Goal: Information Seeking & Learning: Learn about a topic

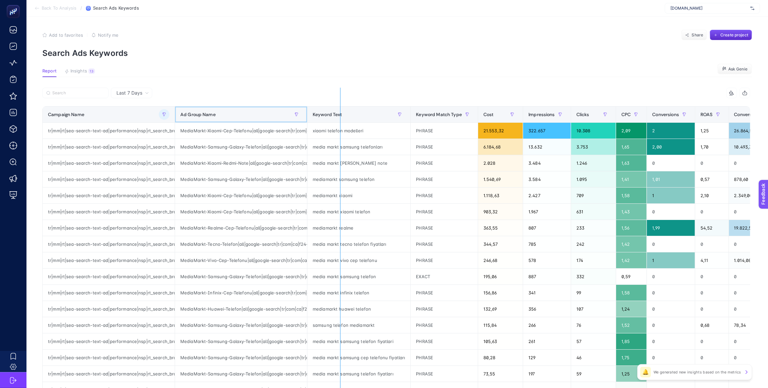
drag, startPoint x: 302, startPoint y: 110, endPoint x: 340, endPoint y: 109, distance: 37.4
click at [340, 109] on div "11 items selected Campaign Name Ad Group Name Keyword Text Keyword Match Type C…" at bounding box center [396, 276] width 708 height 377
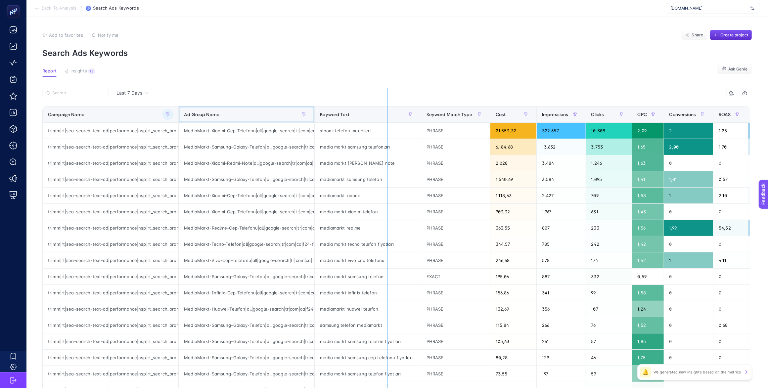
drag, startPoint x: 310, startPoint y: 109, endPoint x: 383, endPoint y: 107, distance: 72.9
click at [383, 107] on div "11 items selected Campaign Name Ad Group Name Keyword Text Keyword Match Type C…" at bounding box center [396, 276] width 708 height 377
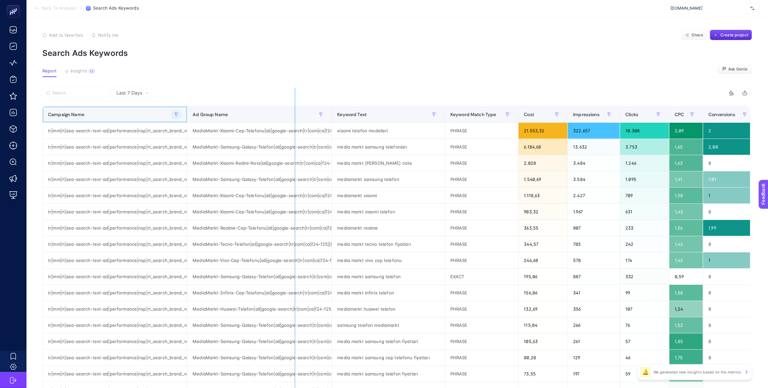
drag, startPoint x: 183, startPoint y: 112, endPoint x: 291, endPoint y: 114, distance: 107.6
click at [291, 114] on div "11 items selected Campaign Name Ad Group Name Keyword Text Keyword Match Type C…" at bounding box center [396, 276] width 708 height 377
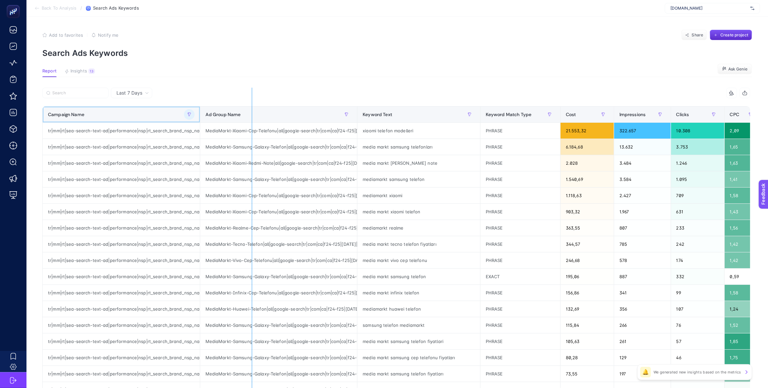
drag, startPoint x: 194, startPoint y: 110, endPoint x: 260, endPoint y: 109, distance: 66.2
click at [260, 109] on div "11 items selected Campaign Name Ad Group Name Keyword Text Keyword Match Type C…" at bounding box center [396, 276] width 708 height 377
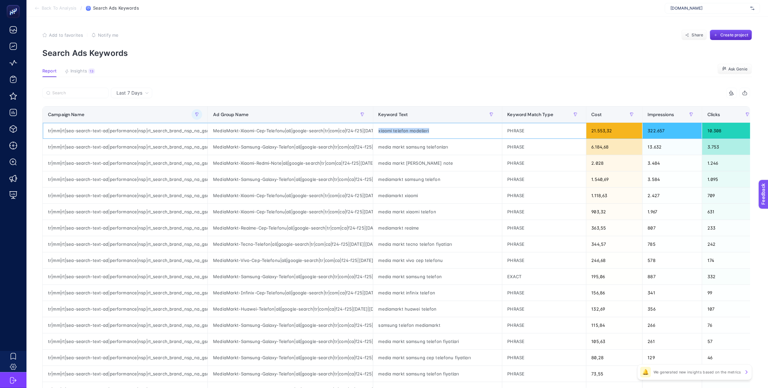
drag, startPoint x: 433, startPoint y: 128, endPoint x: 375, endPoint y: 129, distance: 57.9
click at [375, 129] on div "xiaomi telefon modelleri" at bounding box center [437, 131] width 129 height 16
copy div "xiaomi telefon modelleri"
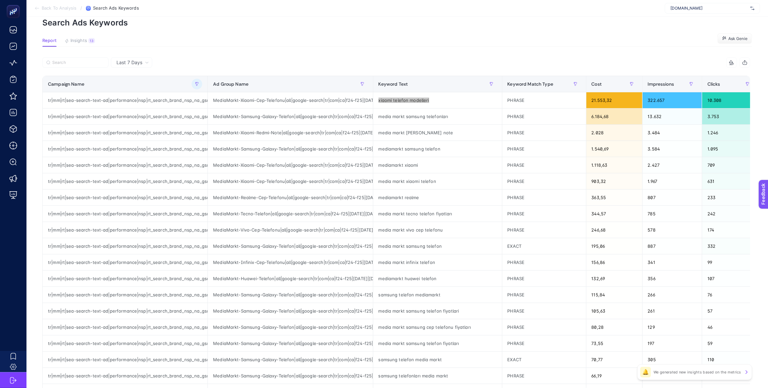
scroll to position [0, 4]
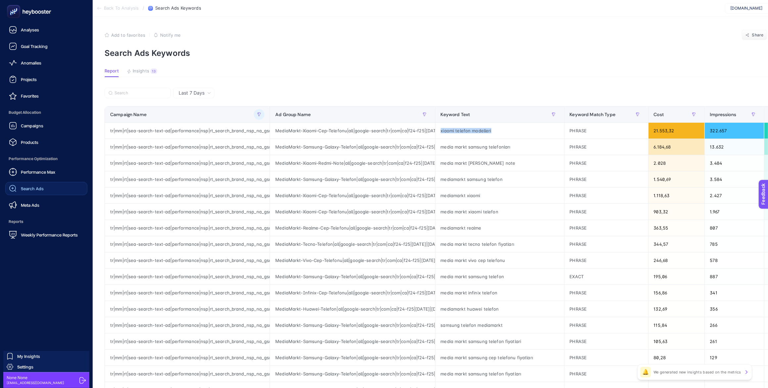
click at [22, 189] on span "Search Ads" at bounding box center [32, 188] width 23 height 5
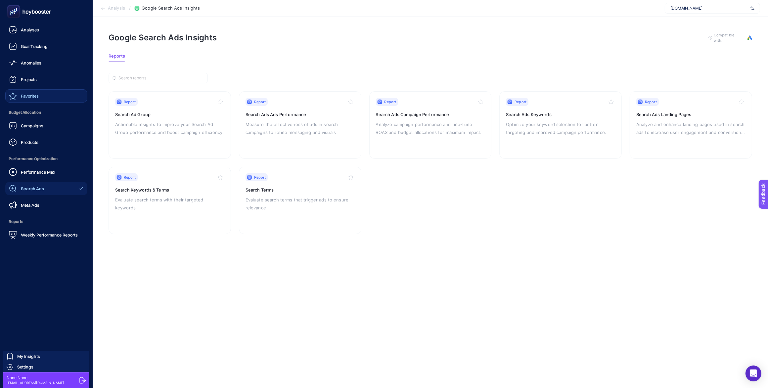
click at [35, 99] on div "Favorites" at bounding box center [24, 96] width 30 height 8
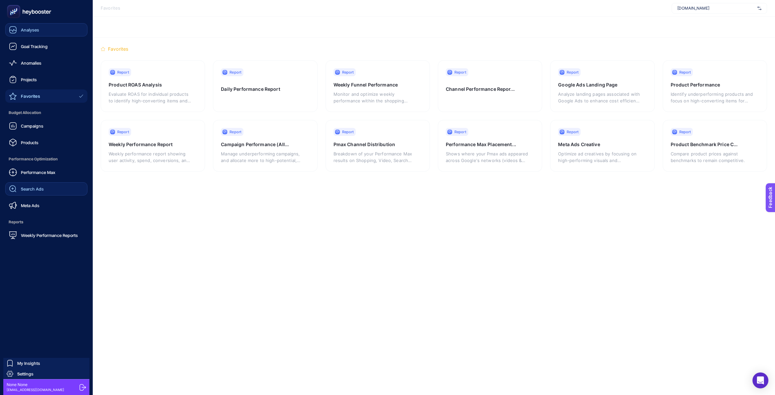
click at [35, 28] on span "Analyses" at bounding box center [30, 29] width 18 height 5
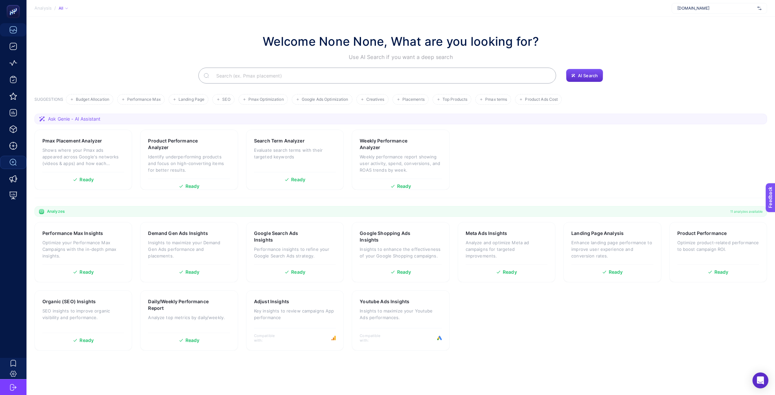
click at [372, 70] on input "Search" at bounding box center [381, 75] width 340 height 19
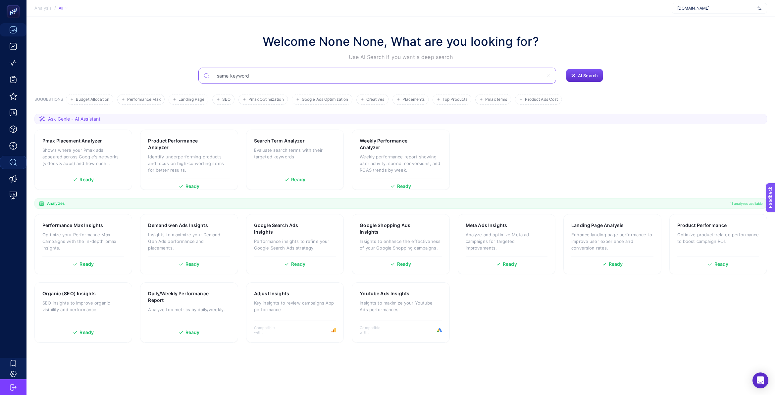
type input "same keyword"
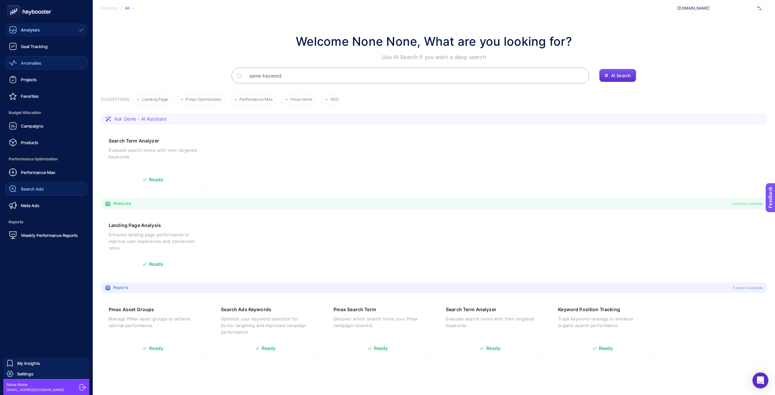
click at [41, 64] on span "Anomalies" at bounding box center [31, 62] width 21 height 5
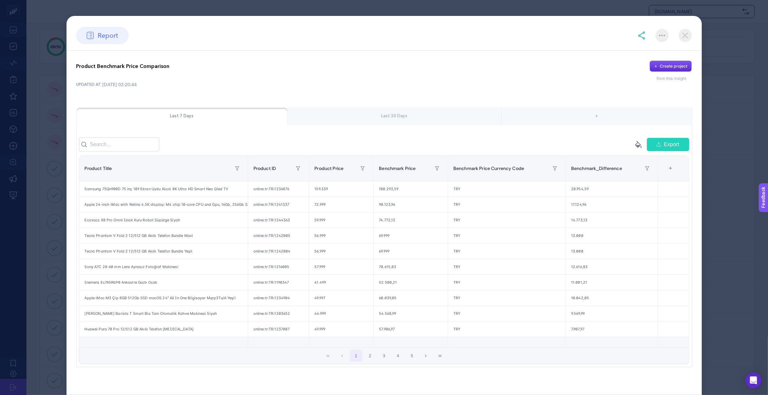
click at [687, 36] on img at bounding box center [685, 35] width 13 height 13
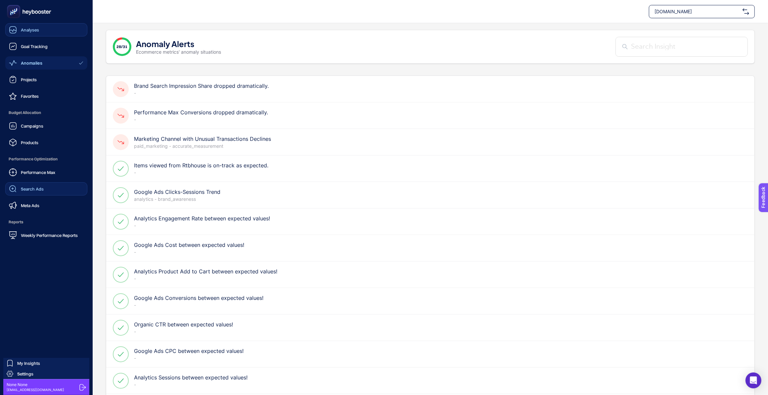
click at [19, 29] on div "Analyses" at bounding box center [24, 30] width 30 height 8
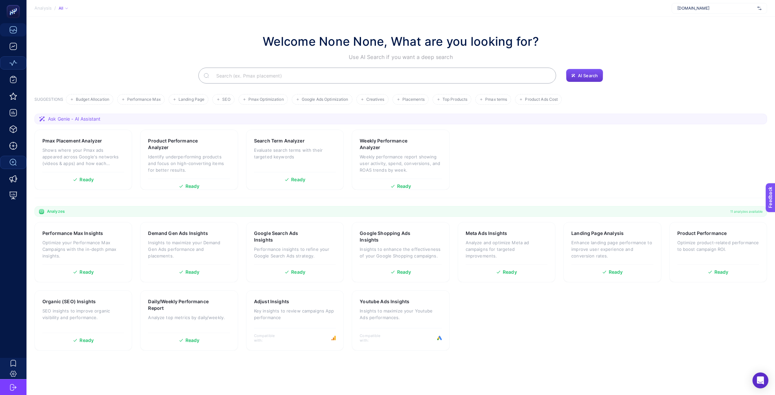
drag, startPoint x: 583, startPoint y: 73, endPoint x: 582, endPoint y: 79, distance: 6.0
click at [582, 75] on span "AI Search" at bounding box center [588, 75] width 20 height 5
click at [583, 75] on span "AI Search" at bounding box center [588, 75] width 20 height 5
click at [590, 98] on section "SUGGESTIONS Budget Allocation Performance Max Landing Page SEO Pmax Optimizatio…" at bounding box center [400, 99] width 732 height 11
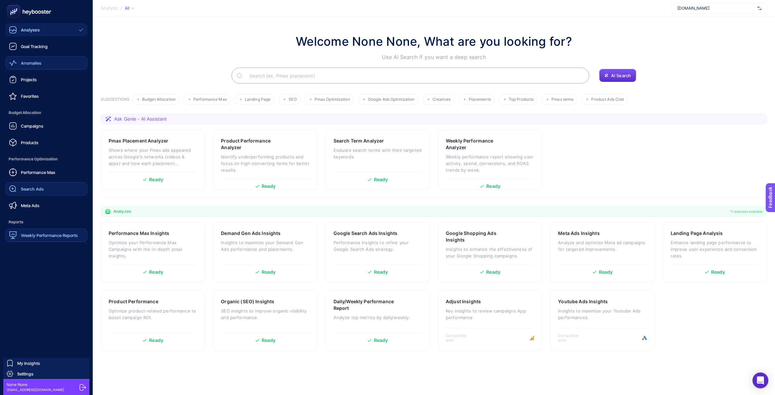
click at [55, 238] on div "Weekly Performance Reports" at bounding box center [43, 235] width 69 height 8
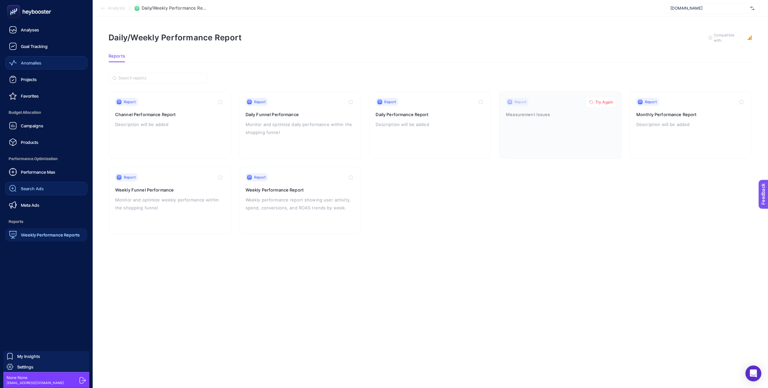
click at [38, 59] on div "Anomalies" at bounding box center [25, 63] width 32 height 8
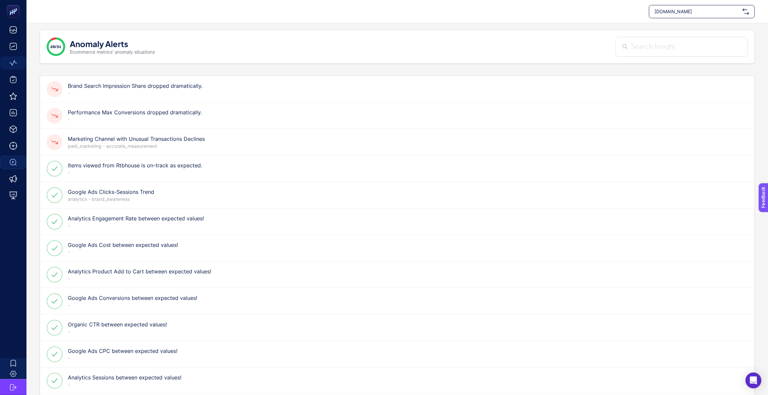
click at [668, 44] on input "text" at bounding box center [686, 46] width 110 height 11
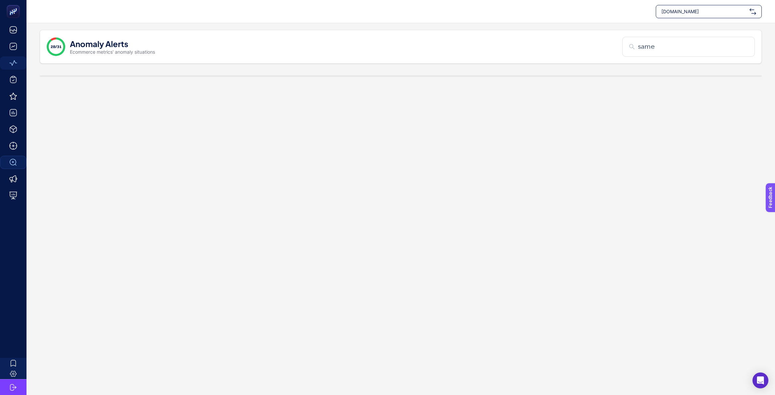
type input "same"
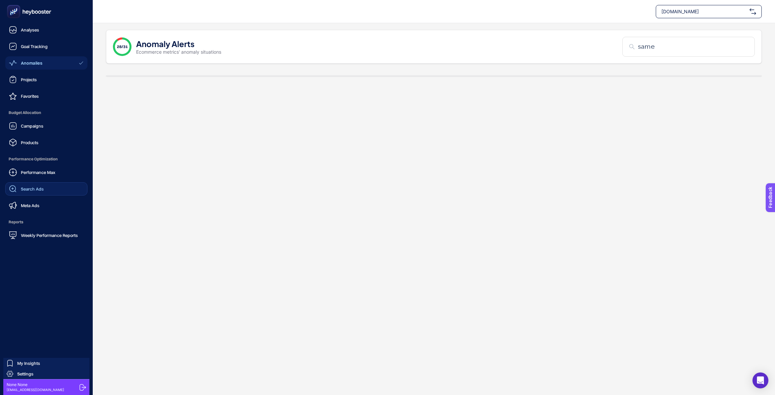
click at [27, 12] on icon at bounding box center [29, 11] width 48 height 13
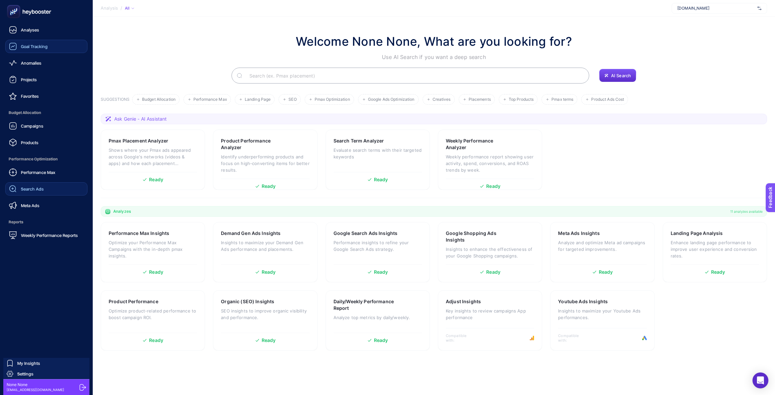
click at [33, 47] on span "Goal Tracking" at bounding box center [34, 46] width 27 height 5
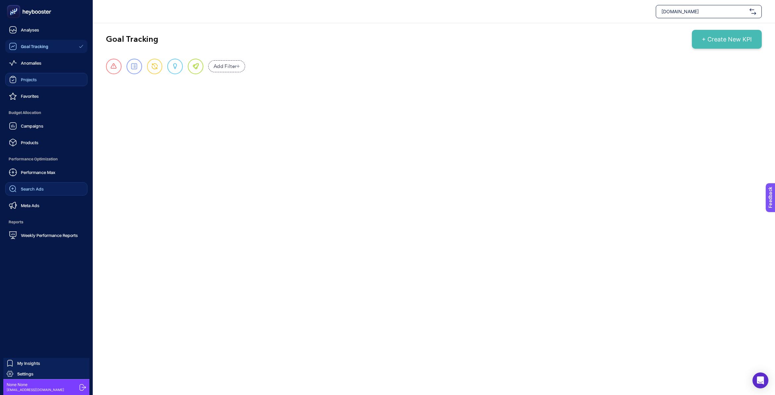
click at [31, 77] on span "Projects" at bounding box center [29, 79] width 16 height 5
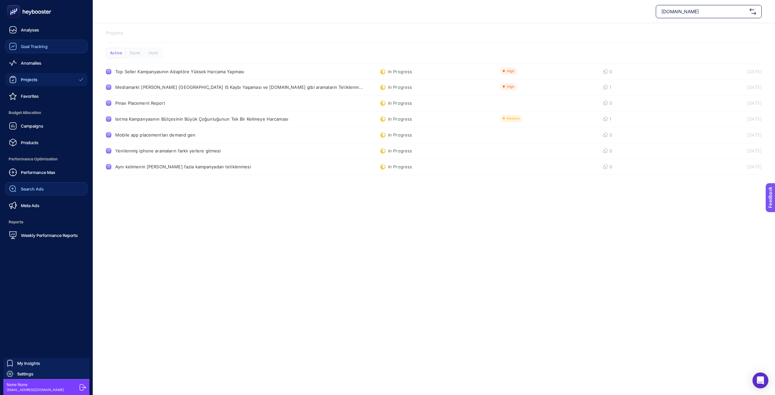
click at [39, 189] on span "Search Ads" at bounding box center [32, 188] width 23 height 5
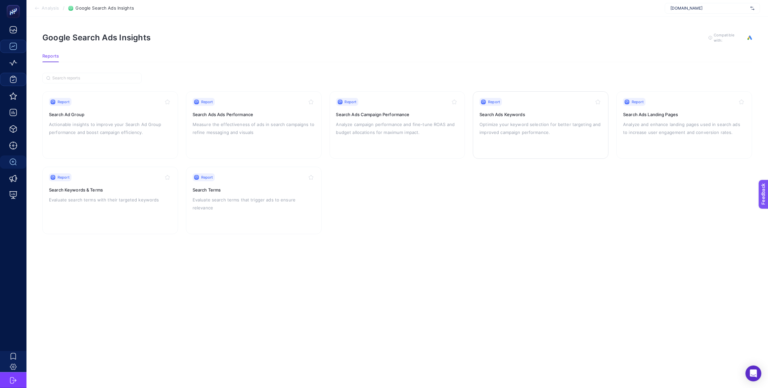
click at [527, 127] on p "Optimize your keyword selection for better targeting and improved campaign perf…" at bounding box center [541, 128] width 122 height 16
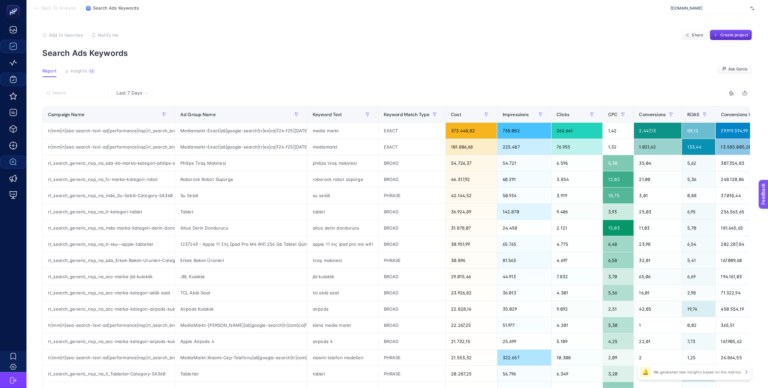
click at [83, 67] on article "Add to favorites false Notify me Share Create project Search Ads Keywords Repor…" at bounding box center [397, 275] width 742 height 517
click at [85, 70] on span "Insights" at bounding box center [79, 71] width 17 height 5
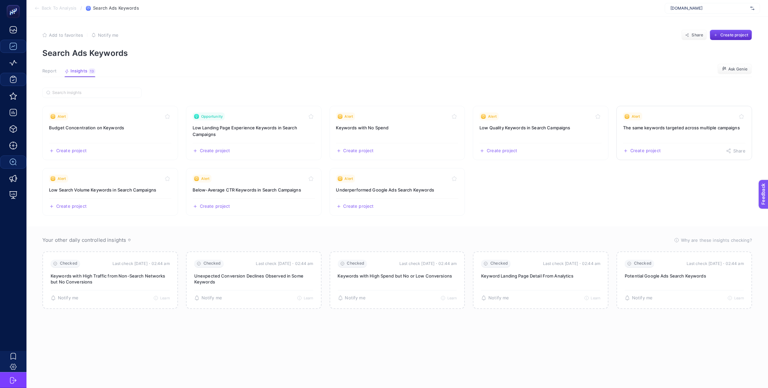
click at [659, 131] on link "Alert The same keywords targeted across multiple campaigns Create project Share" at bounding box center [685, 133] width 136 height 54
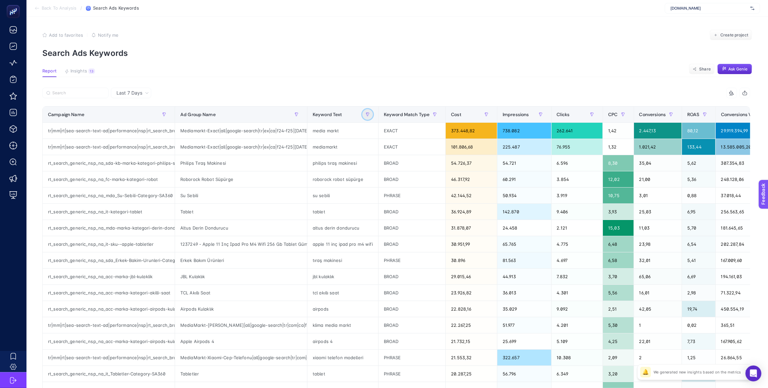
click at [367, 114] on icon "button" at bounding box center [368, 115] width 4 height 4
click at [388, 164] on input "text" at bounding box center [403, 168] width 72 height 14
click at [396, 148] on span "Starts with" at bounding box center [396, 151] width 59 height 13
click at [401, 184] on li "Contains" at bounding box center [400, 180] width 67 height 13
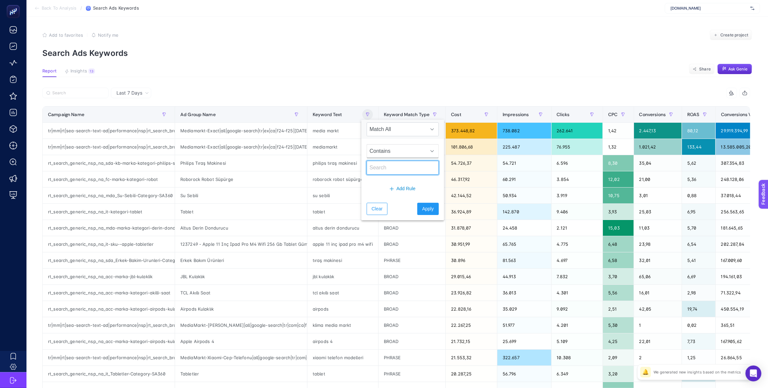
click at [397, 170] on input "text" at bounding box center [403, 168] width 72 height 14
type input "klima"
click at [422, 210] on span "Apply" at bounding box center [428, 209] width 12 height 7
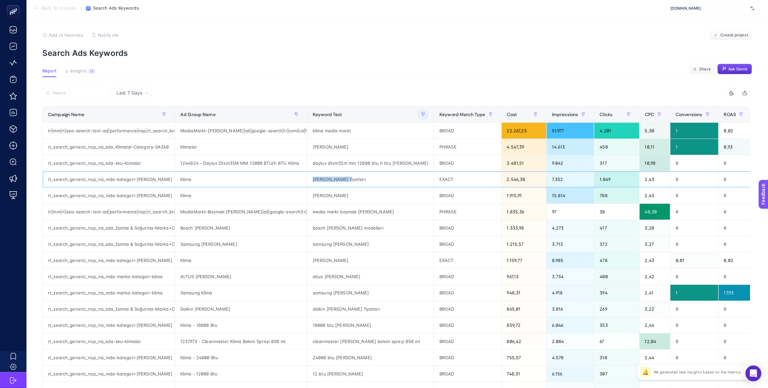
drag, startPoint x: 308, startPoint y: 179, endPoint x: 348, endPoint y: 178, distance: 39.7
click at [348, 178] on div "klima fiyatları" at bounding box center [371, 179] width 126 height 16
click at [507, 118] on div "Cost" at bounding box center [524, 114] width 34 height 11
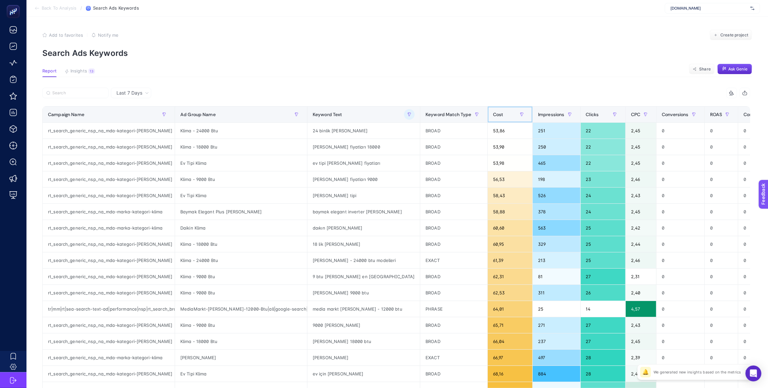
click at [493, 113] on span "Cost" at bounding box center [498, 114] width 10 height 5
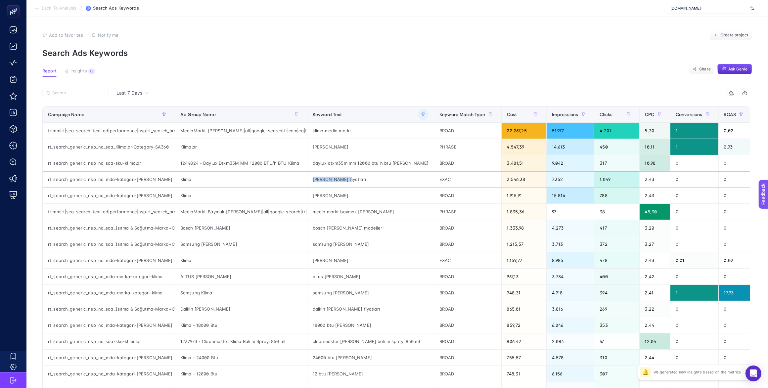
drag, startPoint x: 341, startPoint y: 180, endPoint x: 309, endPoint y: 180, distance: 32.4
click at [310, 180] on div "klima fiyatları" at bounding box center [371, 179] width 126 height 16
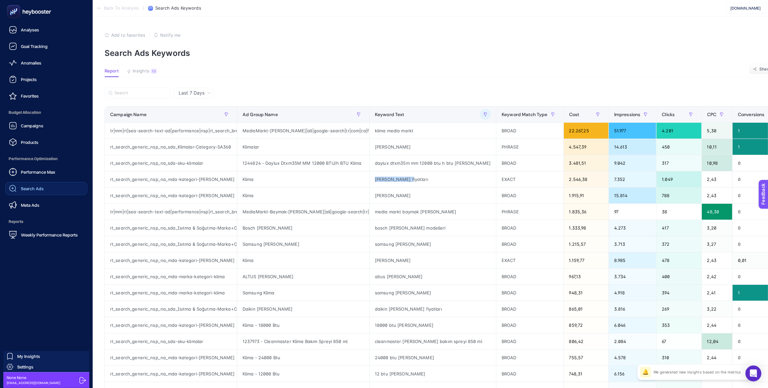
click at [41, 189] on span "Search Ads" at bounding box center [32, 188] width 23 height 5
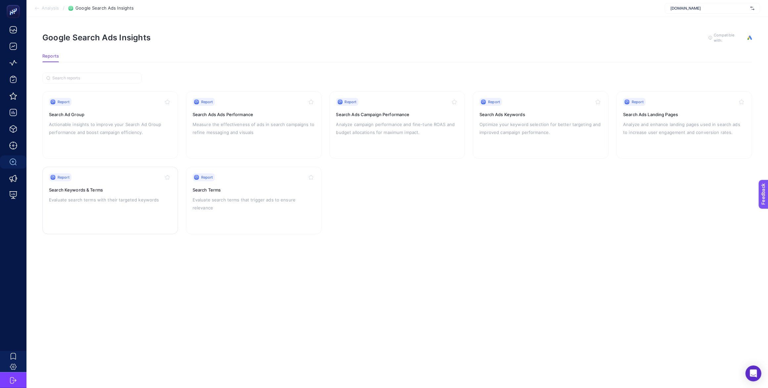
click at [86, 204] on div "Report Search Keywords & Terms Evaluate search terms with their targeted keywor…" at bounding box center [110, 200] width 122 height 54
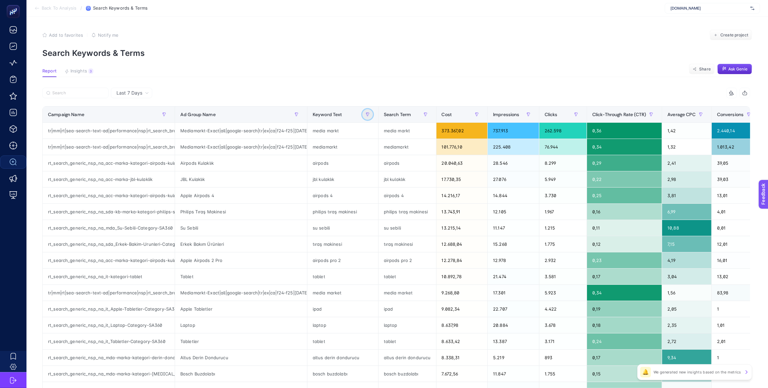
click at [366, 114] on icon "button" at bounding box center [368, 115] width 4 height 4
click at [385, 165] on input "text" at bounding box center [403, 168] width 72 height 14
click at [398, 156] on span "Starts with" at bounding box center [396, 151] width 59 height 13
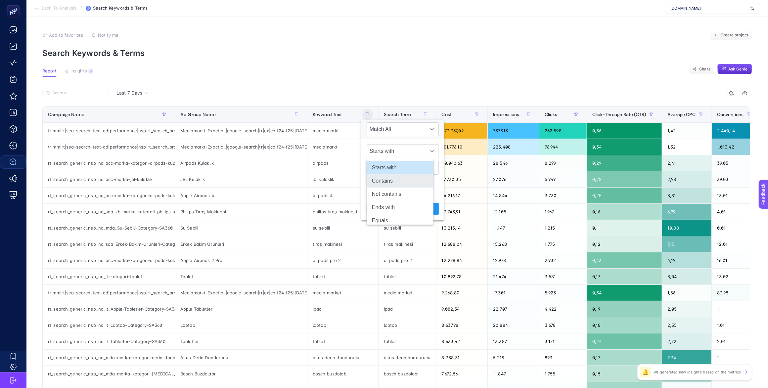
click at [397, 187] on li "Contains" at bounding box center [400, 180] width 67 height 13
click at [390, 164] on input "text" at bounding box center [403, 168] width 72 height 14
type input "[PERSON_NAME]"
click at [422, 208] on span "Apply" at bounding box center [428, 209] width 12 height 7
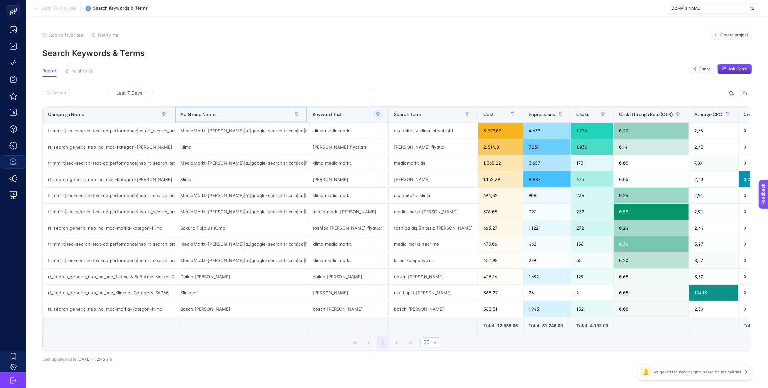
drag, startPoint x: 302, startPoint y: 111, endPoint x: 371, endPoint y: 112, distance: 69.9
click at [371, 112] on div "9 items selected Campaign Name Ad Group Name Keyword Text Search Term Cost Impr…" at bounding box center [396, 220] width 708 height 264
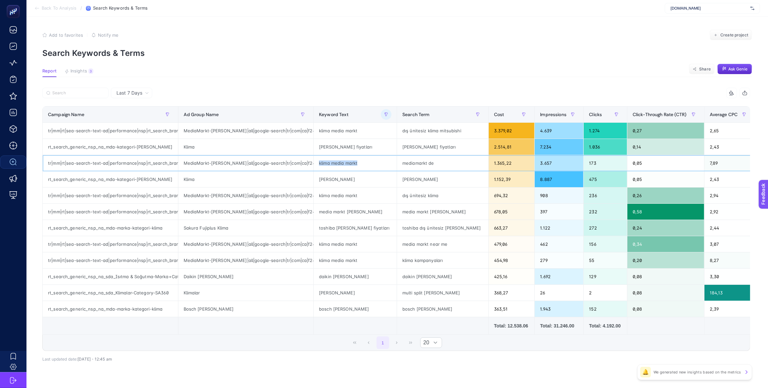
drag, startPoint x: 370, startPoint y: 163, endPoint x: 328, endPoint y: 162, distance: 41.7
click at [328, 162] on div "klima media markt" at bounding box center [355, 163] width 83 height 16
drag, startPoint x: 323, startPoint y: 111, endPoint x: 367, endPoint y: 111, distance: 44.4
click at [367, 111] on div "9 items selected Campaign Name Ad Group Name Keyword Text Search Term Cost Impr…" at bounding box center [396, 220] width 708 height 264
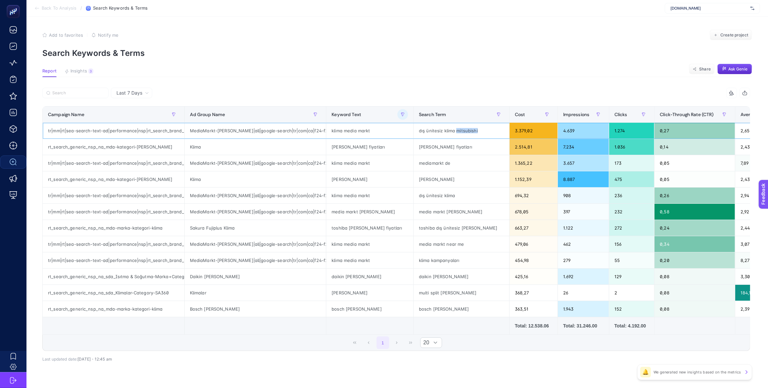
drag, startPoint x: 465, startPoint y: 130, endPoint x: 444, endPoint y: 130, distance: 21.2
click at [444, 130] on div "dış ünitesiz klima mitsubishi" at bounding box center [462, 131] width 96 height 16
copy div "mitsubishi"
click at [284, 321] on td at bounding box center [255, 326] width 142 height 18
drag, startPoint x: 383, startPoint y: 163, endPoint x: 342, endPoint y: 162, distance: 41.1
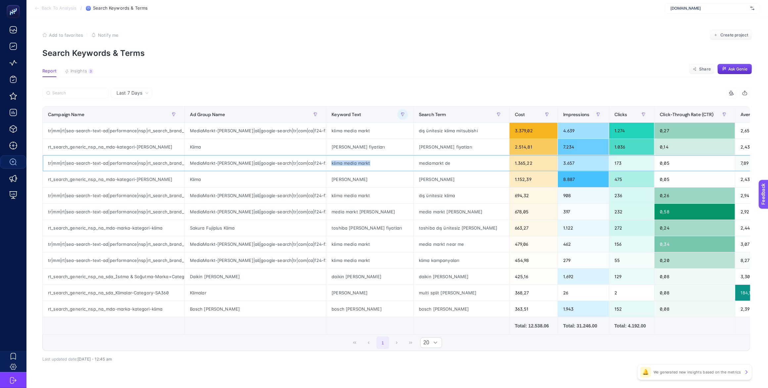
click at [342, 162] on div "klima media markt" at bounding box center [369, 163] width 87 height 16
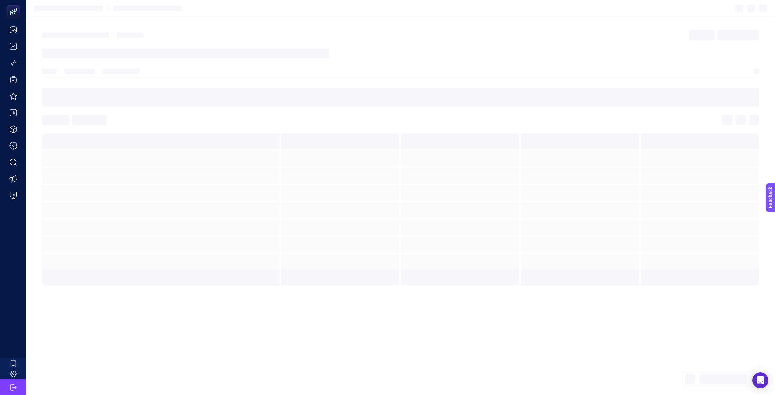
click at [583, 10] on section at bounding box center [400, 8] width 748 height 17
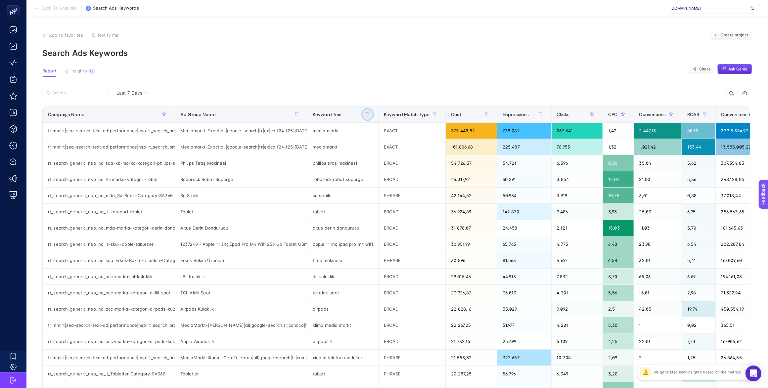
click at [370, 113] on button "button" at bounding box center [367, 114] width 11 height 11
click at [386, 148] on span "Starts with" at bounding box center [396, 151] width 59 height 13
click at [392, 180] on li "Contains" at bounding box center [400, 180] width 67 height 13
click at [384, 173] on input "text" at bounding box center [403, 168] width 72 height 14
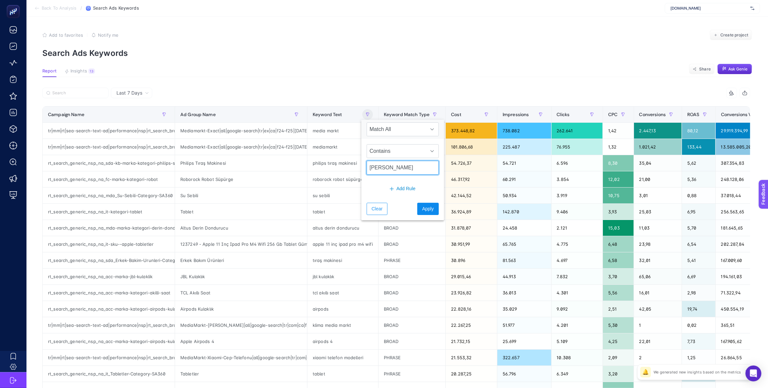
type input "klima"
click at [422, 212] on span "Apply" at bounding box center [428, 209] width 12 height 7
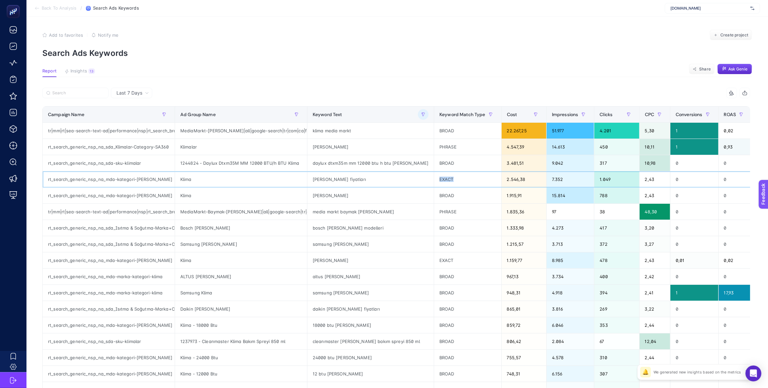
drag, startPoint x: 431, startPoint y: 178, endPoint x: 405, endPoint y: 180, distance: 26.6
click at [434, 180] on div "EXACT" at bounding box center [467, 179] width 67 height 16
drag, startPoint x: 432, startPoint y: 146, endPoint x: 404, endPoint y: 149, distance: 28.3
click at [434, 149] on div "PHRASE" at bounding box center [467, 147] width 67 height 16
click at [489, 115] on icon "button" at bounding box center [491, 115] width 4 height 4
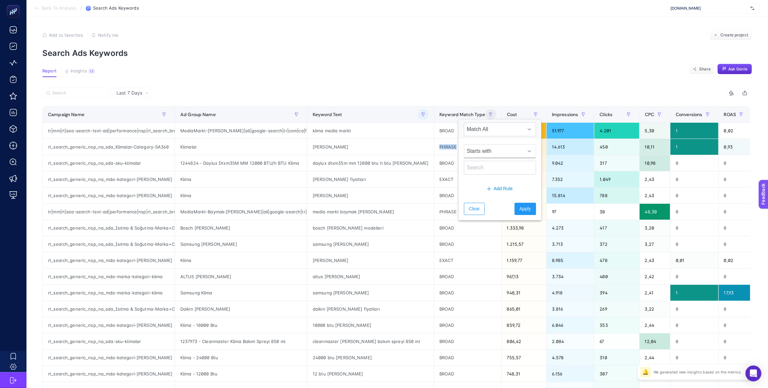
click at [482, 151] on span "Starts with" at bounding box center [493, 151] width 59 height 13
click at [484, 152] on span "Starts with" at bounding box center [493, 151] width 59 height 13
click at [492, 181] on li "Contains" at bounding box center [497, 180] width 67 height 13
click at [483, 167] on input "text" at bounding box center [500, 168] width 72 height 14
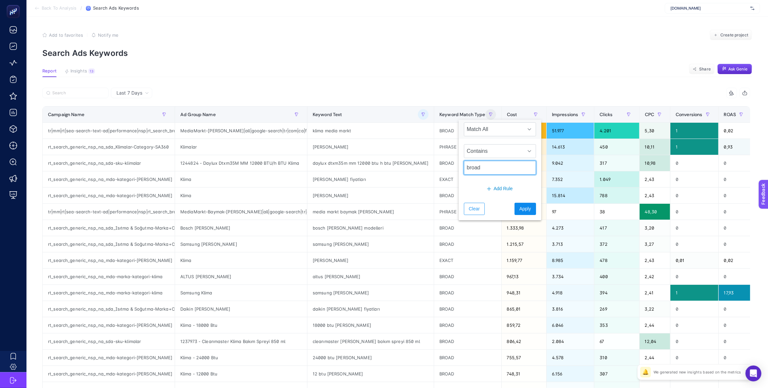
type input "broad"
click at [515, 210] on button "Apply" at bounding box center [526, 209] width 22 height 12
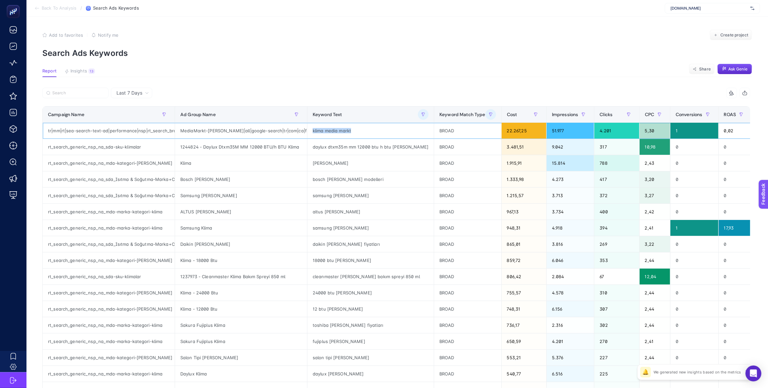
drag, startPoint x: 355, startPoint y: 131, endPoint x: 309, endPoint y: 133, distance: 46.4
click at [309, 133] on div "klima media markt" at bounding box center [371, 131] width 126 height 16
drag, startPoint x: 323, startPoint y: 164, endPoint x: 310, endPoint y: 165, distance: 13.9
click at [310, 165] on div "[PERSON_NAME]" at bounding box center [371, 163] width 126 height 16
drag, startPoint x: 355, startPoint y: 130, endPoint x: 307, endPoint y: 131, distance: 48.4
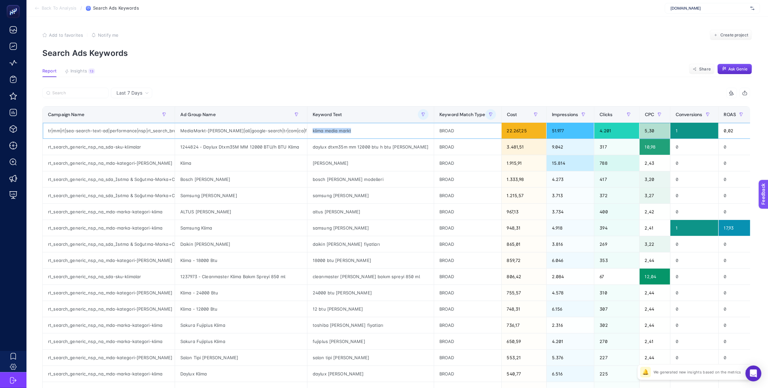
click at [308, 131] on div "klima media markt" at bounding box center [371, 131] width 126 height 16
copy div "klima media markt"
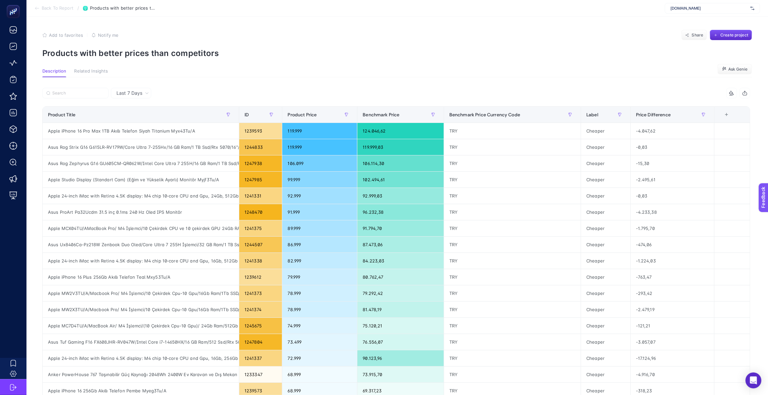
click at [497, 13] on section "Back To Report / Products with better prices than competitors mediamarkt.com.tr" at bounding box center [397, 8] width 742 height 17
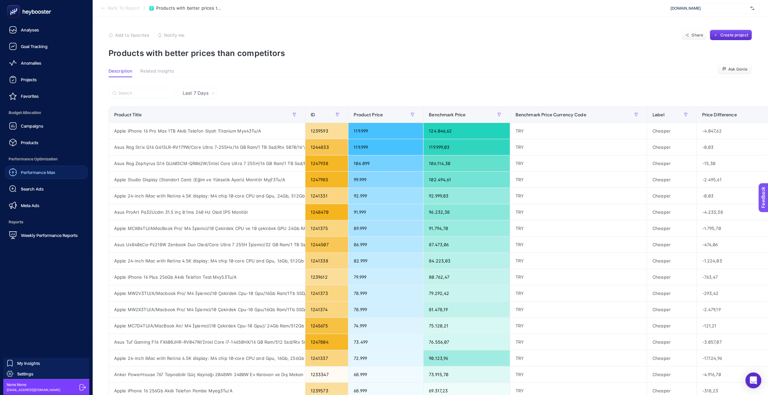
click at [32, 175] on div "Performance Max" at bounding box center [32, 172] width 46 height 8
click at [37, 174] on span "Performance Max" at bounding box center [38, 171] width 34 height 5
click at [32, 173] on span "Performance Max" at bounding box center [38, 171] width 34 height 5
click at [38, 169] on span "Performance Max" at bounding box center [38, 171] width 34 height 5
click at [38, 171] on span "Performance Max" at bounding box center [38, 171] width 34 height 5
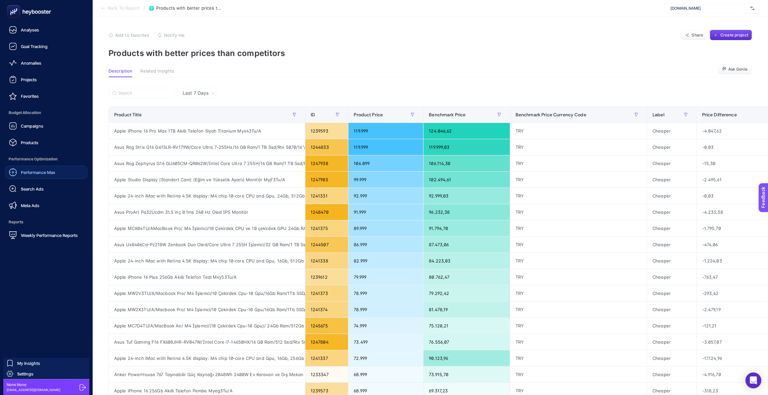
click at [38, 171] on span "Performance Max" at bounding box center [38, 171] width 34 height 5
click at [27, 175] on div "Performance Max" at bounding box center [32, 172] width 46 height 8
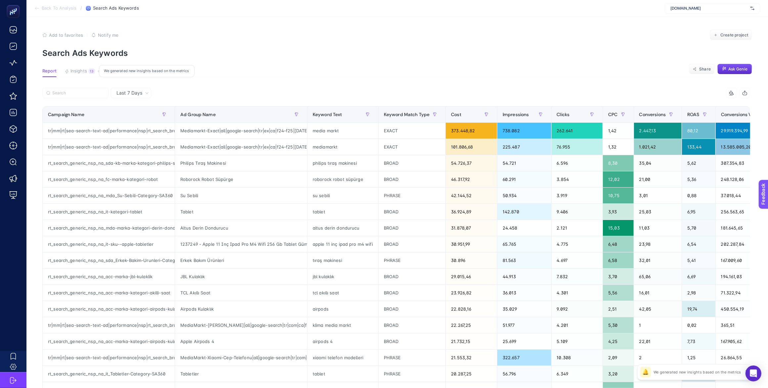
click at [79, 69] on span "Insights" at bounding box center [79, 71] width 17 height 5
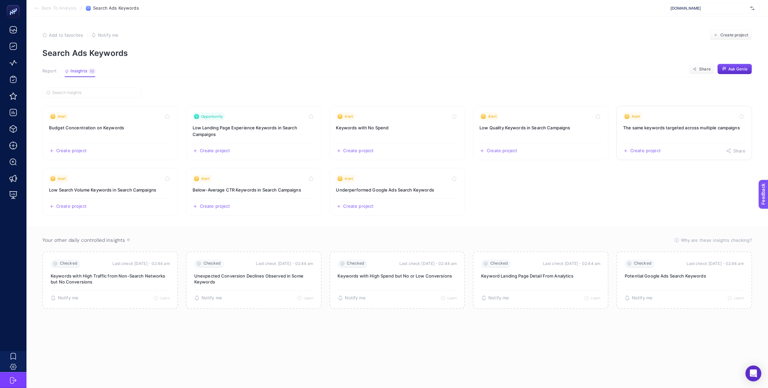
click at [648, 128] on h3 "The same keywords targeted across multiple campaigns" at bounding box center [684, 127] width 122 height 7
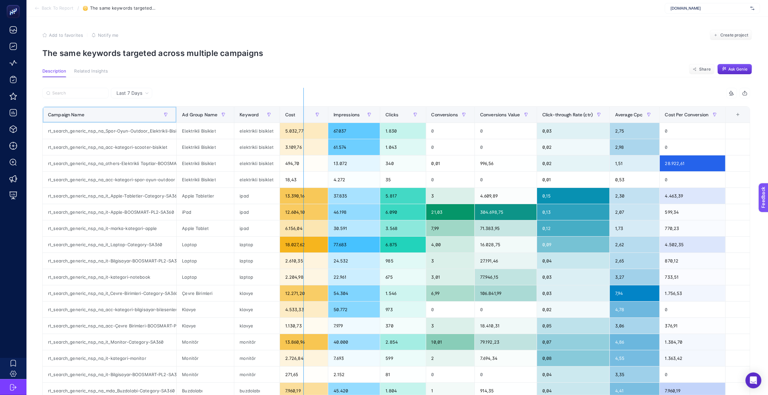
drag, startPoint x: 177, startPoint y: 113, endPoint x: 304, endPoint y: 113, distance: 126.5
click at [304, 113] on div "8 items selected Campaign Name Ad Group Name Keyword Cost Impressions Clicks Co…" at bounding box center [396, 284] width 708 height 393
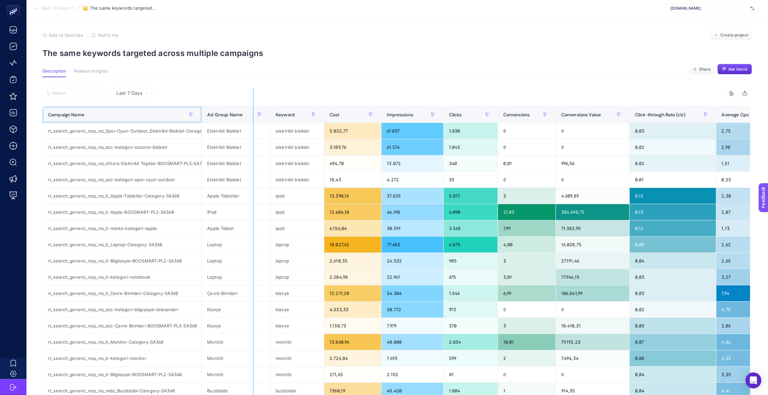
drag, startPoint x: 201, startPoint y: 112, endPoint x: 253, endPoint y: 110, distance: 52.0
click at [253, 110] on div "8 items selected Campaign Name Ad Group Name Keyword Cost Impressions Clicks Co…" at bounding box center [396, 284] width 708 height 393
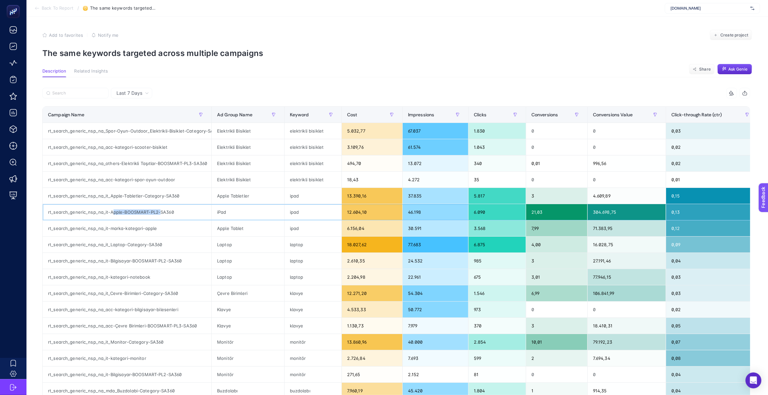
drag, startPoint x: 111, startPoint y: 211, endPoint x: 160, endPoint y: 211, distance: 48.7
click at [160, 211] on div "rt_search_generic_nsp_na_it-Apple-BOOSMART-PL2-SA360" at bounding box center [127, 212] width 169 height 16
drag, startPoint x: 116, startPoint y: 128, endPoint x: 229, endPoint y: 131, distance: 112.9
click at [229, 131] on tr "rt_search_generic_nsp_na_Spor-Oyun-Outdoor_Elektrikli-Bisiklet-Category-SA360 E…" at bounding box center [489, 131] width 892 height 16
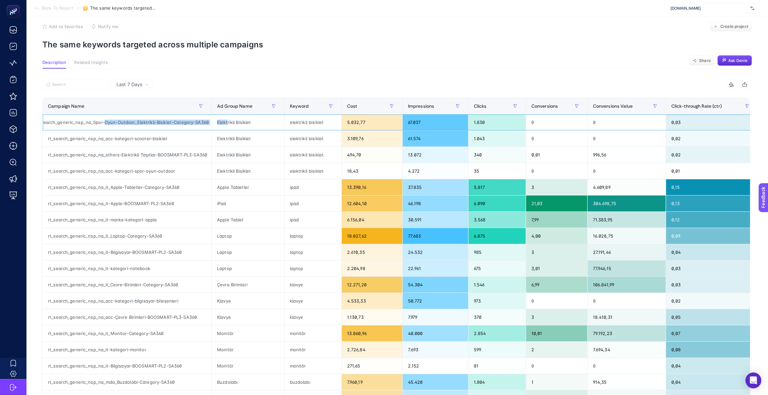
scroll to position [0, 0]
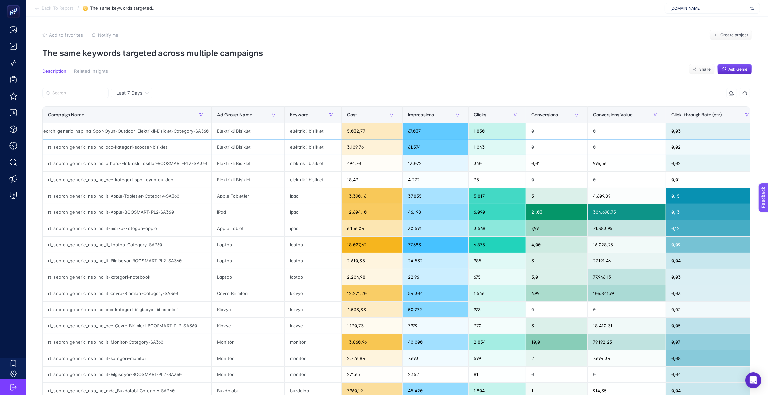
click at [183, 149] on div "rt_search_generic_nsp_na_acc-kategori-scooter-bisiklet" at bounding box center [127, 147] width 169 height 16
drag, startPoint x: 96, startPoint y: 146, endPoint x: 187, endPoint y: 145, distance: 90.7
click at [187, 145] on div "rt_search_generic_nsp_na_acc-kategori-scooter-bisiklet" at bounding box center [127, 147] width 169 height 16
drag, startPoint x: 110, startPoint y: 179, endPoint x: 181, endPoint y: 179, distance: 70.5
click at [181, 179] on div "rt_search_generic_nsp_na_acc-kategori-spor-oyun-outdoor" at bounding box center [127, 179] width 169 height 16
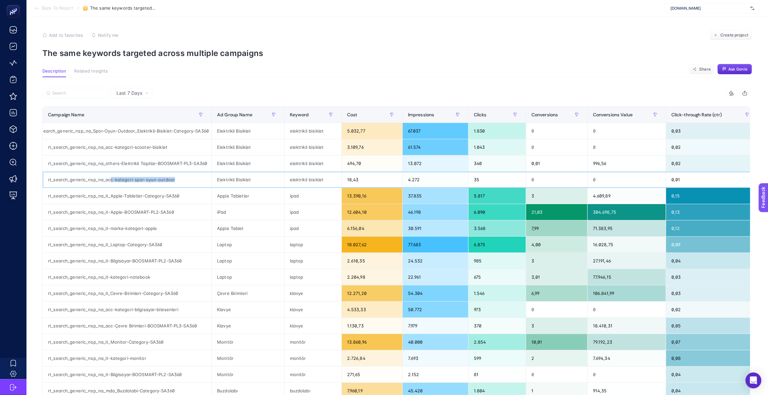
click at [147, 180] on div "rt_search_generic_nsp_na_acc-kategori-spor-oyun-outdoor" at bounding box center [127, 179] width 169 height 16
drag, startPoint x: 66, startPoint y: 130, endPoint x: 152, endPoint y: 130, distance: 85.4
click at [152, 130] on div "rt_search_generic_nsp_na_Spor-Oyun-Outdoor_Elektrikli-Bisiklet-Category-SA360" at bounding box center [127, 131] width 169 height 16
drag, startPoint x: 96, startPoint y: 148, endPoint x: 179, endPoint y: 144, distance: 83.2
click at [179, 144] on div "rt_search_generic_nsp_na_acc-kategori-scooter-bisiklet" at bounding box center [127, 147] width 169 height 16
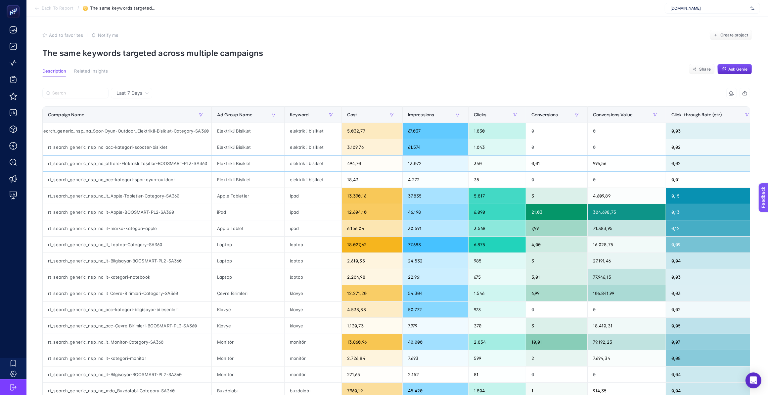
click at [176, 166] on div "rt_search_generic_nsp_na_others-Elektrikli Taşıtlar-BOOSMART-PL3-SA360" at bounding box center [127, 163] width 169 height 16
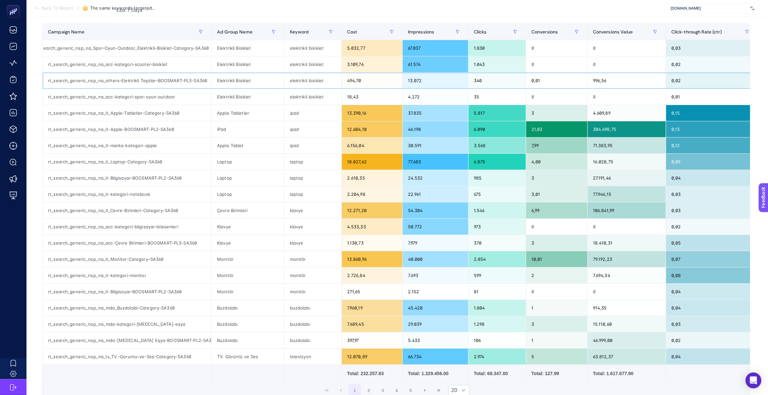
scroll to position [124, 0]
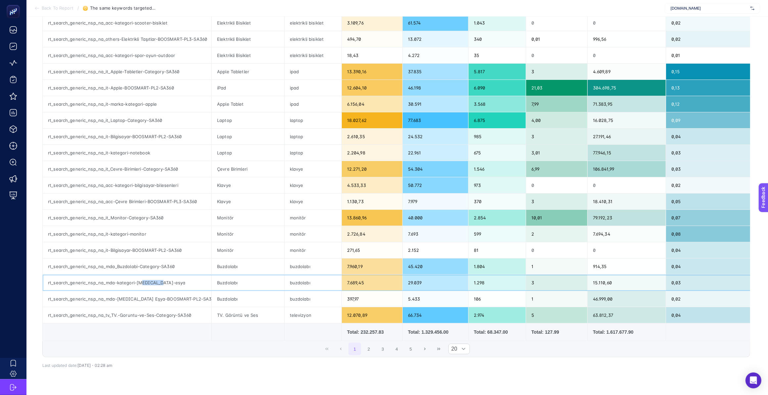
drag, startPoint x: 164, startPoint y: 284, endPoint x: 139, endPoint y: 282, distance: 25.2
click at [139, 282] on div "rt_search_generic_nsp_na_mda-kategori-[MEDICAL_DATA]-esya" at bounding box center [127, 282] width 169 height 16
click at [171, 300] on div "rt_search_generic_nsp_na_mda-[MEDICAL_DATA] Eşya-BOOSMART-PL2-SA360" at bounding box center [127, 299] width 169 height 16
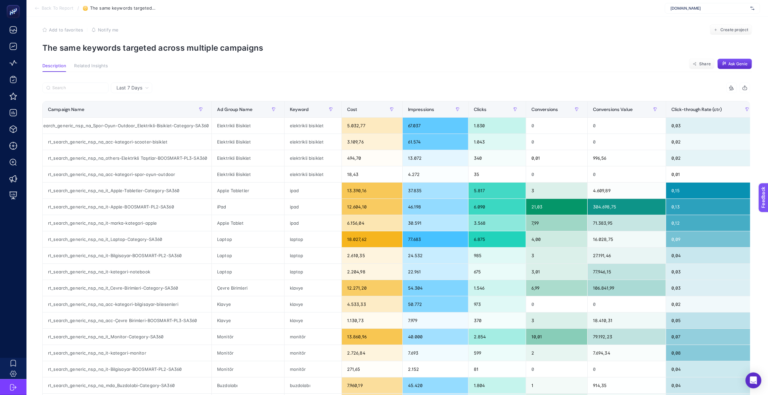
scroll to position [0, 0]
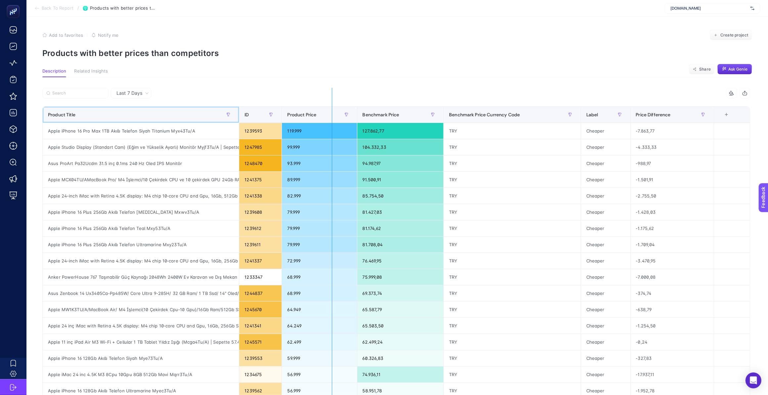
drag, startPoint x: 240, startPoint y: 111, endPoint x: 332, endPoint y: 114, distance: 92.1
click at [332, 114] on div "4 items selected Product Title ID Product Price Benchmark Price Benchmark Price…" at bounding box center [396, 281] width 708 height 387
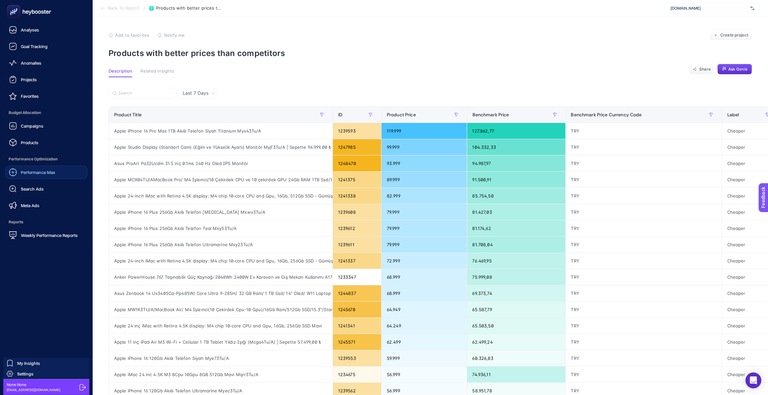
click at [40, 172] on span "Performance Max" at bounding box center [38, 171] width 34 height 5
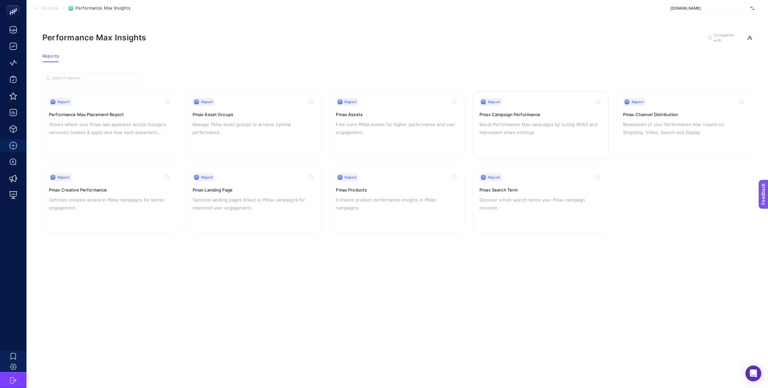
click at [545, 117] on h3 "Pmax Campaign Performance" at bounding box center [541, 114] width 122 height 7
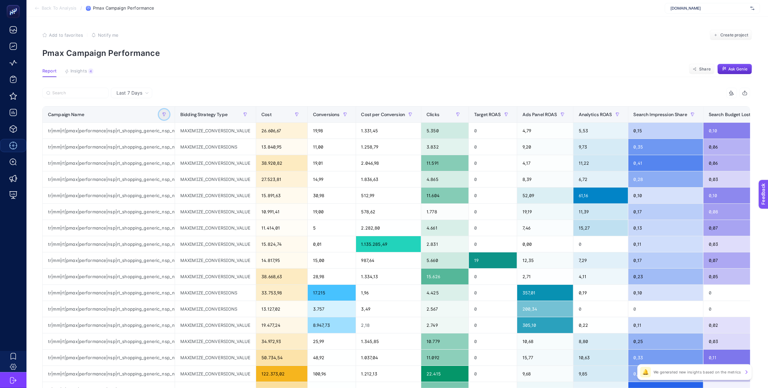
click at [163, 113] on icon "button" at bounding box center [164, 114] width 3 height 3
click at [204, 152] on span "Starts with" at bounding box center [194, 151] width 59 height 13
click at [207, 187] on li "Contains" at bounding box center [197, 180] width 67 height 13
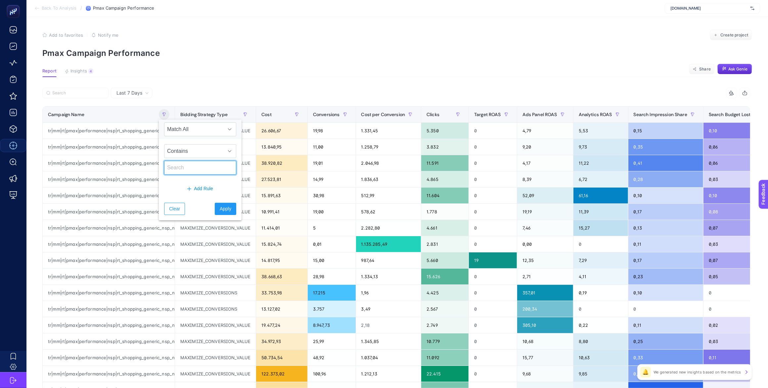
click at [186, 171] on input "text" at bounding box center [200, 168] width 72 height 14
paste input "tr|mm|rt|pmax|performance|nsp|rt_shopping_generic_nsp_na_pmax-gsm-iphone|na|"
type input "tr|mm|rt|pmax|performance|nsp|rt_shopping_generic_nsp_na_pmax-gsm-iphone|na|"
click at [220, 207] on span "Apply" at bounding box center [226, 209] width 12 height 7
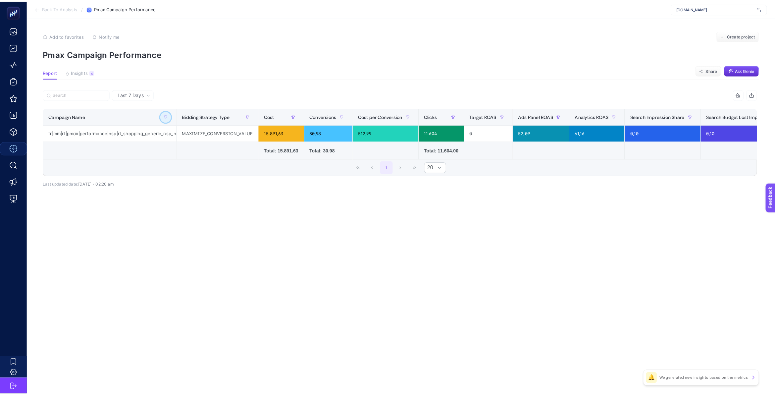
scroll to position [0, 0]
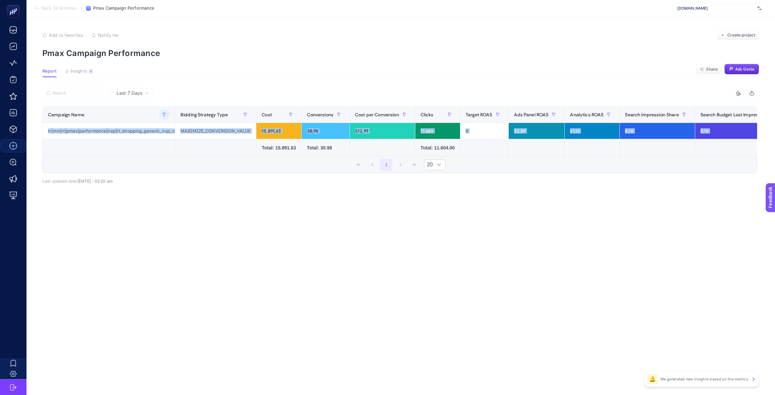
drag, startPoint x: 251, startPoint y: 156, endPoint x: 444, endPoint y: 160, distance: 193.0
click at [444, 160] on div "11 items selected Campaign Name Bidding Strategy Type Cost Conversions Cost per…" at bounding box center [399, 130] width 714 height 85
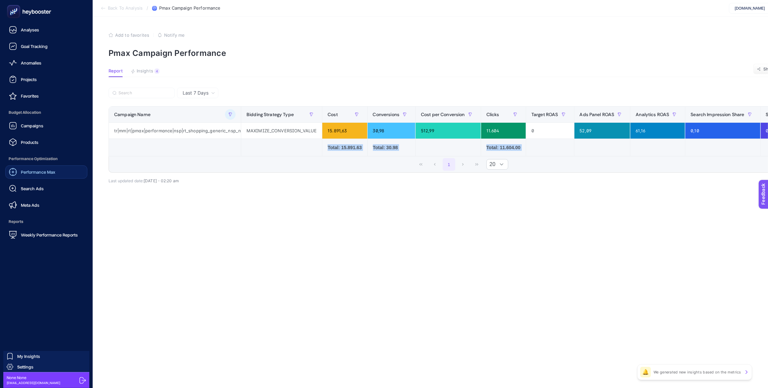
click at [31, 169] on div "Performance Max" at bounding box center [32, 172] width 46 height 8
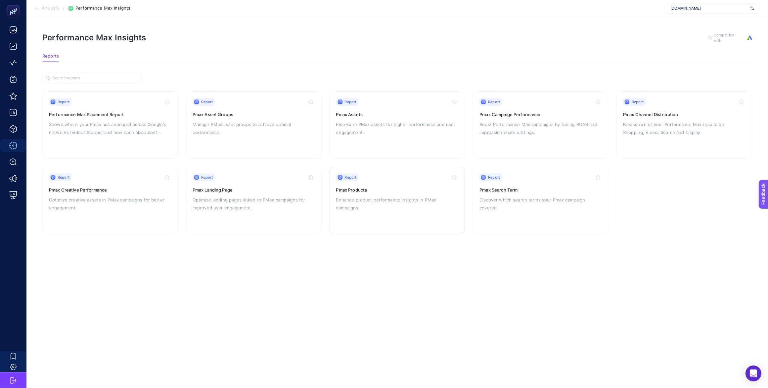
click at [361, 169] on link "Report Pmax Products Enhance product performance insights in PMax campaigns." at bounding box center [398, 201] width 136 height 68
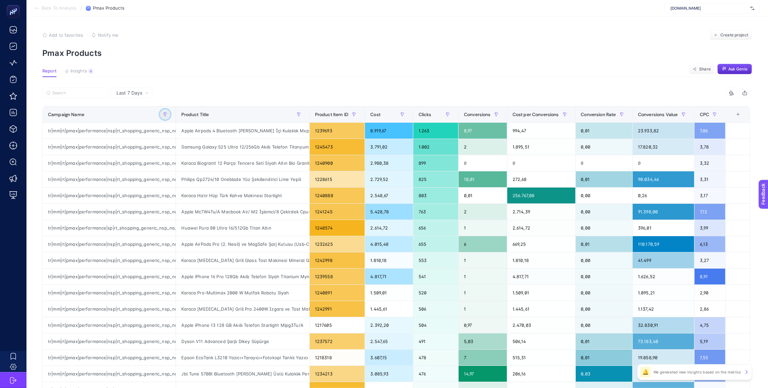
click at [166, 112] on button "button" at bounding box center [165, 114] width 11 height 11
click at [187, 148] on span "Starts with" at bounding box center [197, 151] width 59 height 13
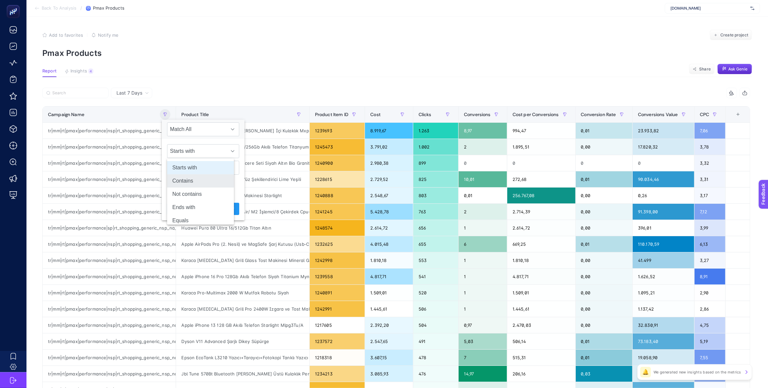
click at [201, 177] on li "Contains" at bounding box center [200, 180] width 67 height 13
click at [194, 168] on input "text" at bounding box center [203, 168] width 72 height 14
paste input "tr|mm|rt|pmax|performance|nsp|rt_shopping_generic_nsp_na_pmax-gsm-iphone|na|"
type input "tr|mm|rt|pmax|performance|nsp|rt_shopping_generic_nsp_na_pmax-gsm-iphone|na|"
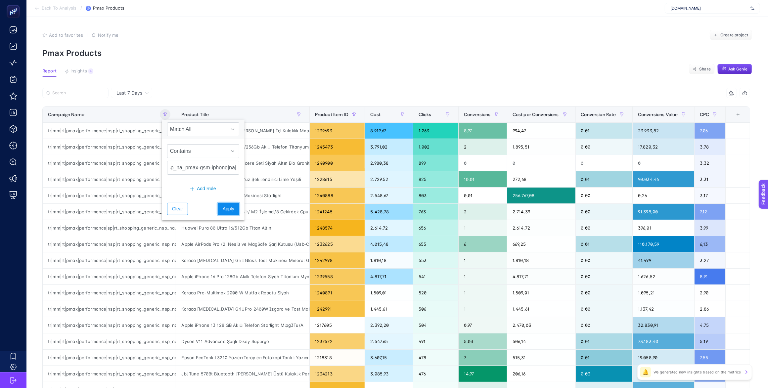
click at [223, 206] on span "Apply" at bounding box center [229, 209] width 12 height 7
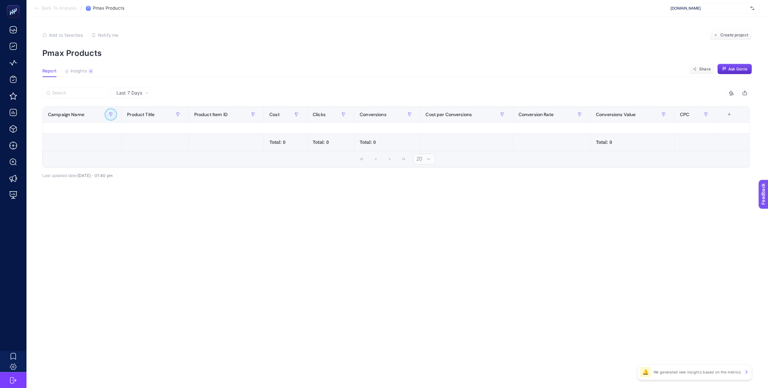
scroll to position [0, 0]
click at [110, 110] on button "button" at bounding box center [112, 114] width 11 height 11
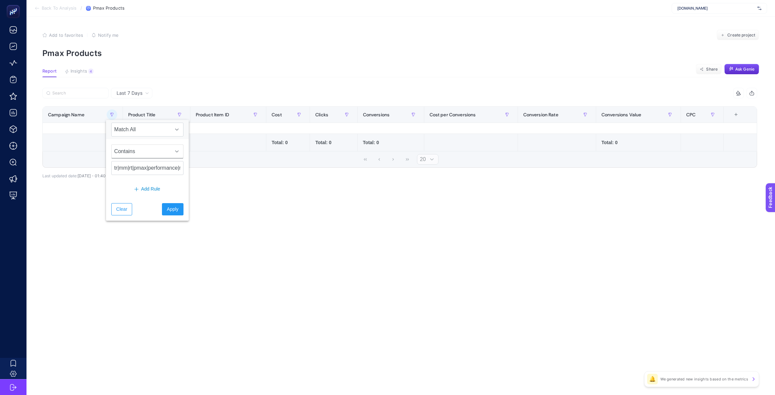
click at [135, 154] on span "Contains" at bounding box center [141, 151] width 59 height 13
click at [144, 177] on li "Contains" at bounding box center [144, 180] width 67 height 13
click at [145, 167] on input "tr|mm|rt|pmax|performance|nsp|rt_shopping_generic_nsp_na_pmax-gsm-iphone|na|" at bounding box center [147, 168] width 72 height 14
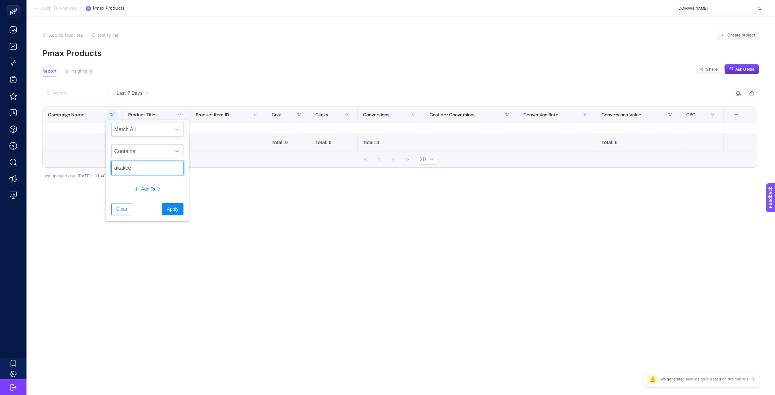
type input "akakce"
click at [167, 213] on span "Apply" at bounding box center [173, 209] width 12 height 7
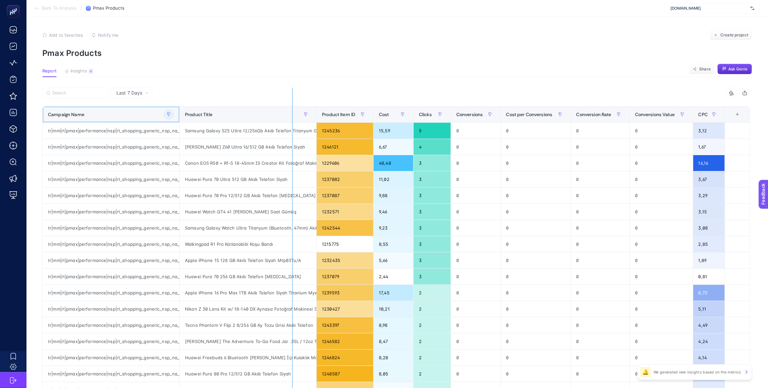
drag, startPoint x: 180, startPoint y: 110, endPoint x: 296, endPoint y: 114, distance: 116.6
click at [296, 114] on div "8 items selected Campaign Name Product Title Product Item ID Cost Clicks Conver…" at bounding box center [396, 284] width 708 height 393
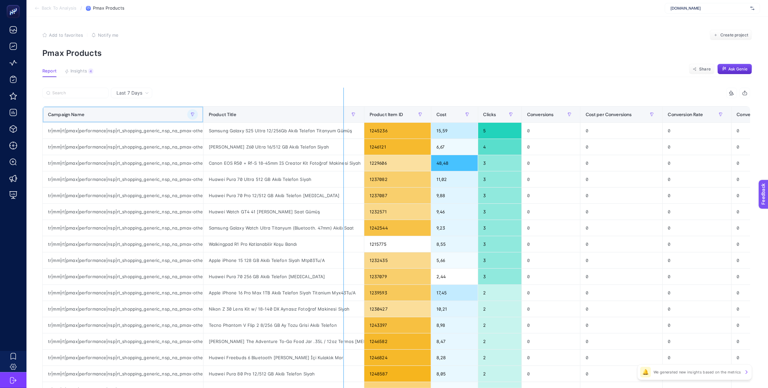
drag, startPoint x: 202, startPoint y: 112, endPoint x: 344, endPoint y: 112, distance: 141.7
click at [344, 112] on div "8 items selected Campaign Name Product Title Product Item ID Cost Clicks Conver…" at bounding box center [396, 284] width 708 height 393
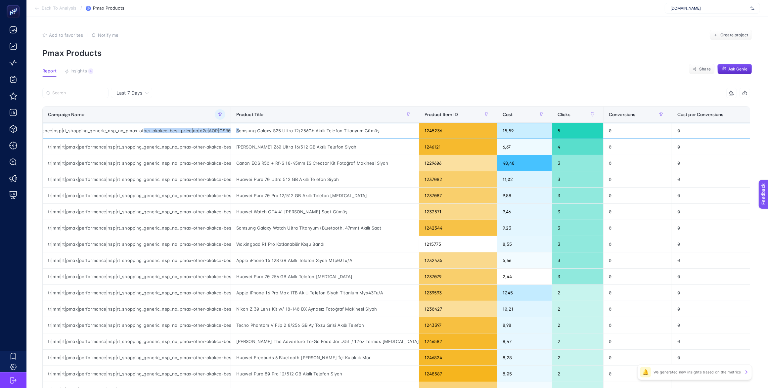
scroll to position [0, 73]
drag, startPoint x: 197, startPoint y: 131, endPoint x: 239, endPoint y: 131, distance: 41.4
click at [239, 131] on tr "tr|mm|rt|pmax|performance|nsp|rt_shopping_generic_nsp_na_pmax-other-akakce-best…" at bounding box center [529, 131] width 972 height 16
click at [506, 116] on span "Cost" at bounding box center [508, 114] width 10 height 5
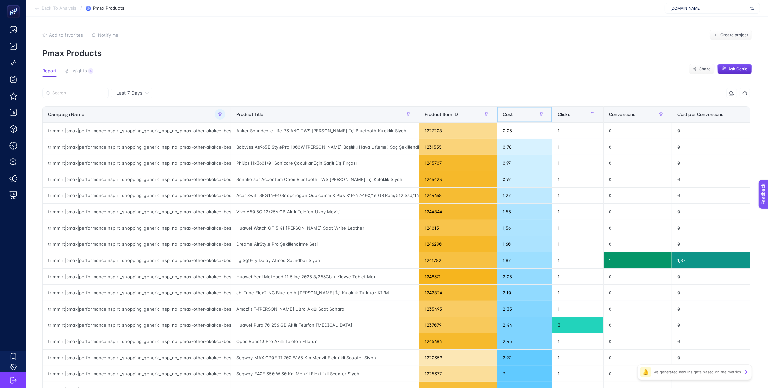
click at [506, 116] on span "Cost" at bounding box center [508, 114] width 10 height 5
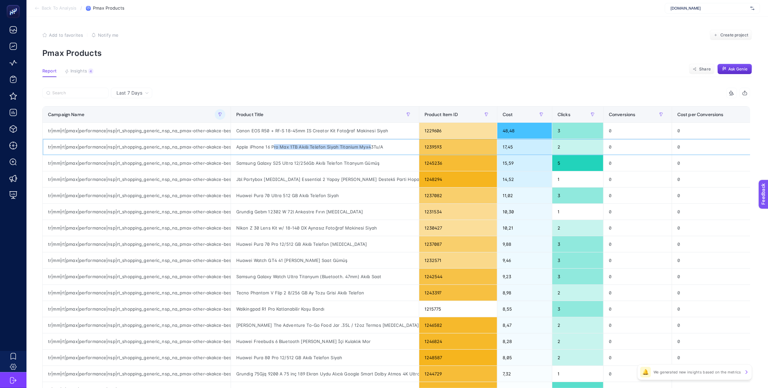
drag, startPoint x: 274, startPoint y: 145, endPoint x: 371, endPoint y: 146, distance: 97.0
click at [371, 146] on div "Apple iPhone 16 Pro Max 1TB Akıllı Telefon Siyah Titanium Myx43Tu/A" at bounding box center [325, 147] width 188 height 16
drag, startPoint x: 191, startPoint y: 146, endPoint x: 252, endPoint y: 143, distance: 60.3
click at [252, 143] on tr "tr|mm|rt|pmax|performance|nsp|rt_shopping_generic_nsp_na_pmax-other-akakce-best…" at bounding box center [529, 147] width 972 height 16
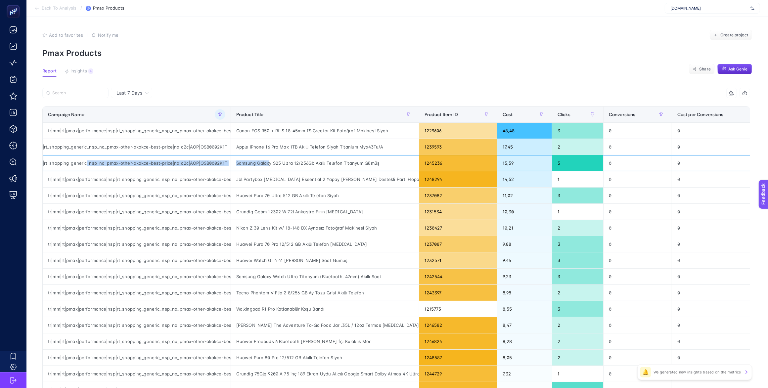
drag, startPoint x: 160, startPoint y: 162, endPoint x: 268, endPoint y: 163, distance: 108.6
click at [268, 163] on tr "tr|mm|rt|pmax|performance|nsp|rt_shopping_generic_nsp_na_pmax-other-akakce-best…" at bounding box center [529, 163] width 972 height 16
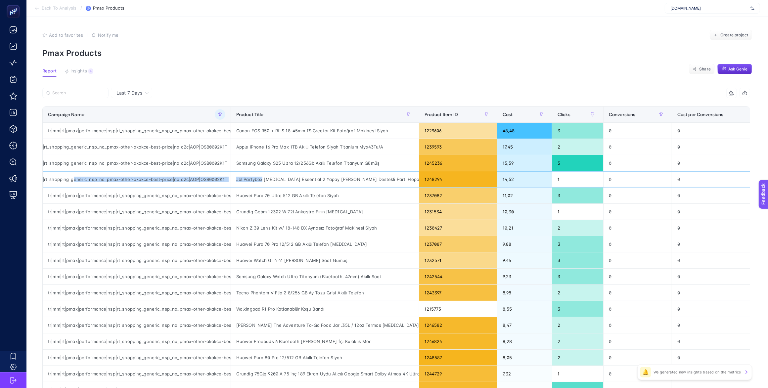
drag, startPoint x: 146, startPoint y: 179, endPoint x: 262, endPoint y: 177, distance: 116.2
click at [262, 177] on tr "tr|mm|rt|pmax|performance|nsp|rt_shopping_generic_nsp_na_pmax-other-akakce-best…" at bounding box center [529, 179] width 972 height 16
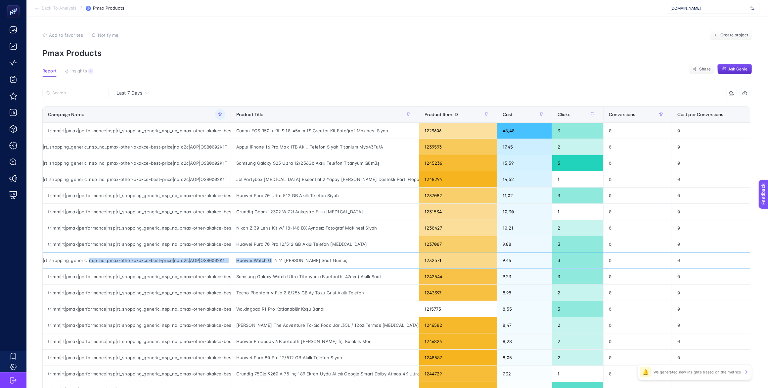
drag, startPoint x: 166, startPoint y: 262, endPoint x: 272, endPoint y: 259, distance: 106.6
click at [272, 259] on tr "tr|mm|rt|pmax|performance|nsp|rt_shopping_generic_nsp_na_pmax-other-akakce-best…" at bounding box center [529, 261] width 972 height 16
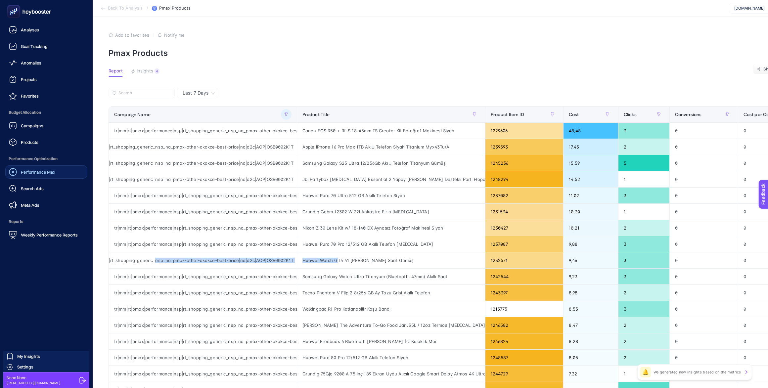
click at [36, 174] on span "Performance Max" at bounding box center [38, 171] width 34 height 5
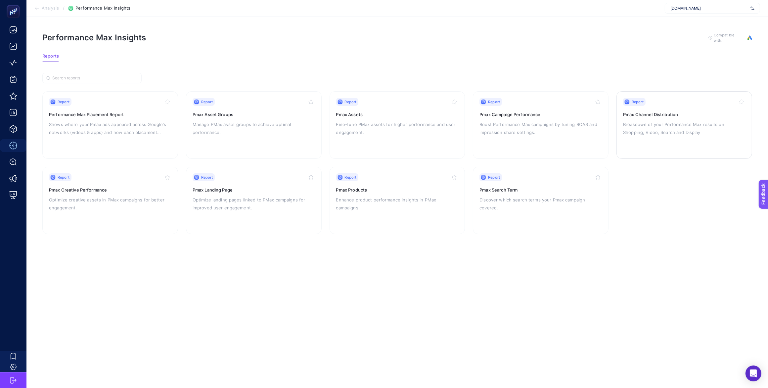
click at [650, 135] on p "Breakdown of your Performance Max results on Shopping, Video, Search and Display" at bounding box center [684, 128] width 122 height 16
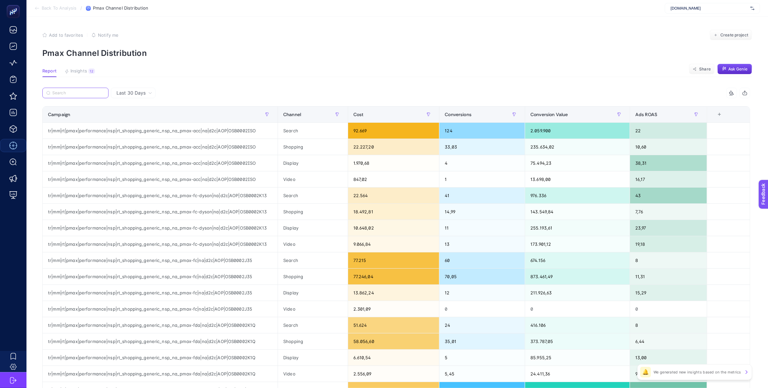
click at [93, 93] on input "Search" at bounding box center [78, 93] width 52 height 5
click at [269, 116] on icon "button" at bounding box center [267, 115] width 4 height 4
click at [296, 154] on span "Starts with" at bounding box center [299, 151] width 59 height 13
click at [301, 179] on li "Contains" at bounding box center [303, 180] width 67 height 13
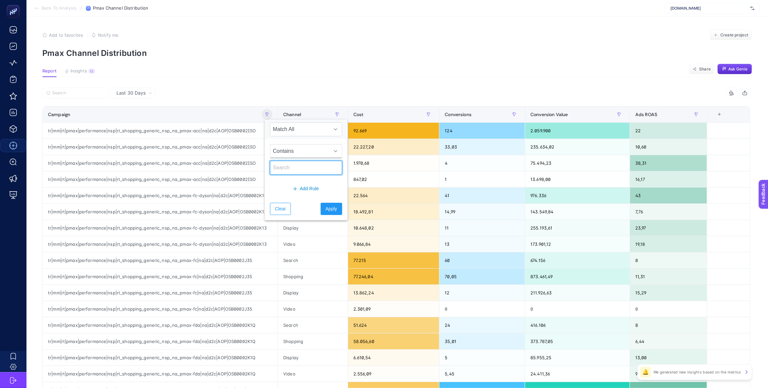
click at [295, 167] on input "text" at bounding box center [306, 168] width 72 height 14
type input "akakce"
click at [326, 213] on span "Apply" at bounding box center [332, 209] width 12 height 7
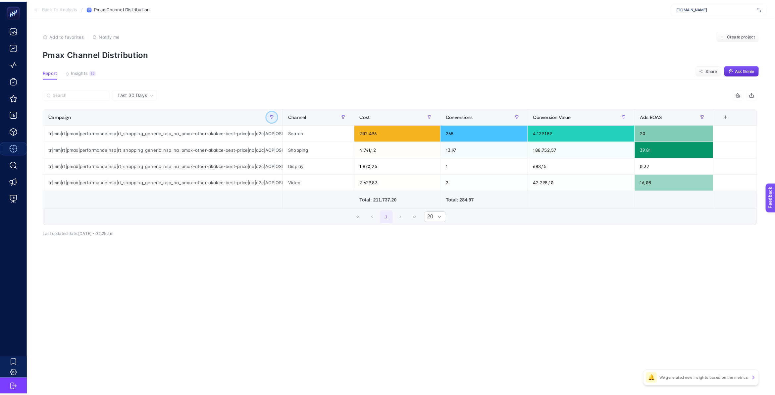
scroll to position [0, 0]
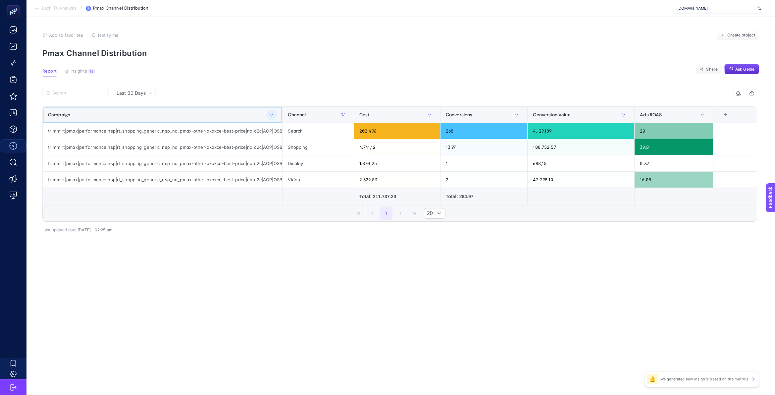
drag, startPoint x: 283, startPoint y: 109, endPoint x: 366, endPoint y: 114, distance: 82.9
click at [366, 114] on div "4 items selected Campaign Channel Cost Conversions Conversion Value Ads ROAS 6 …" at bounding box center [399, 155] width 714 height 134
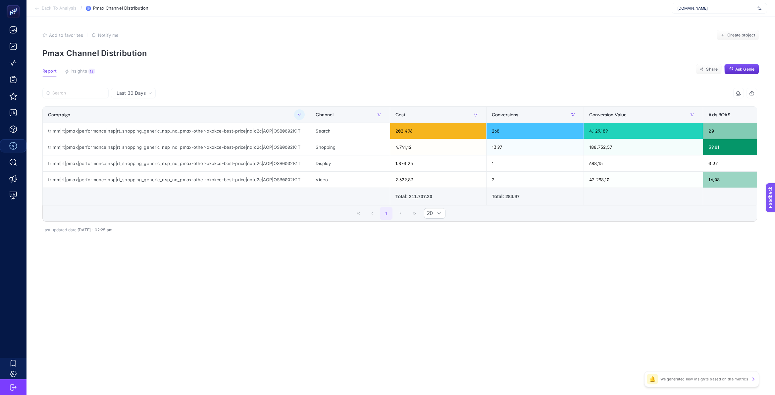
click at [324, 227] on div "4 items selected Campaign Channel Cost Conversions Conversion Value Ads ROAS 6 …" at bounding box center [399, 165] width 714 height 134
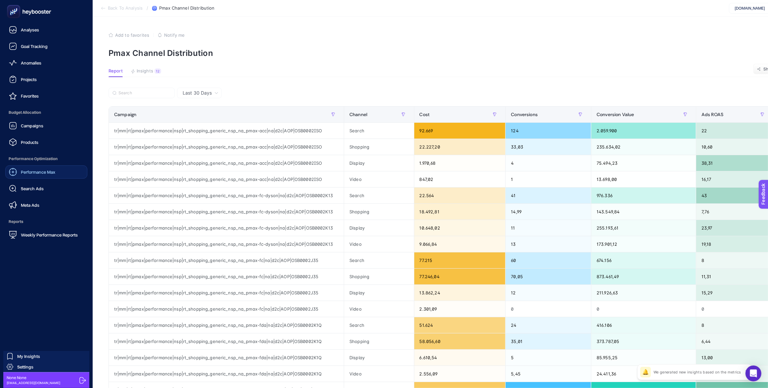
click at [45, 174] on span "Performance Max" at bounding box center [38, 171] width 34 height 5
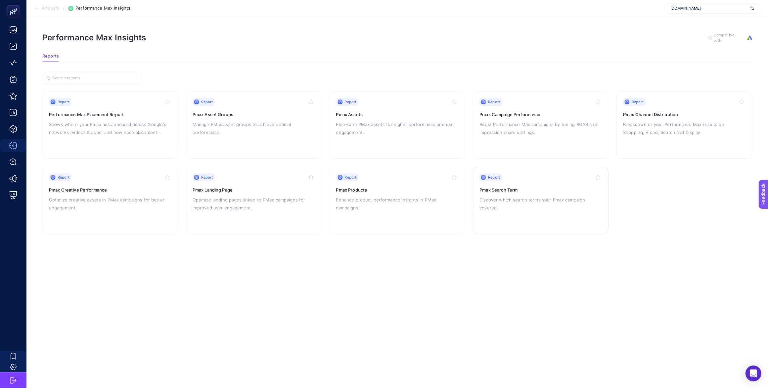
click at [544, 202] on p "Discover which search terms your Pmax campaign covered." at bounding box center [541, 204] width 122 height 16
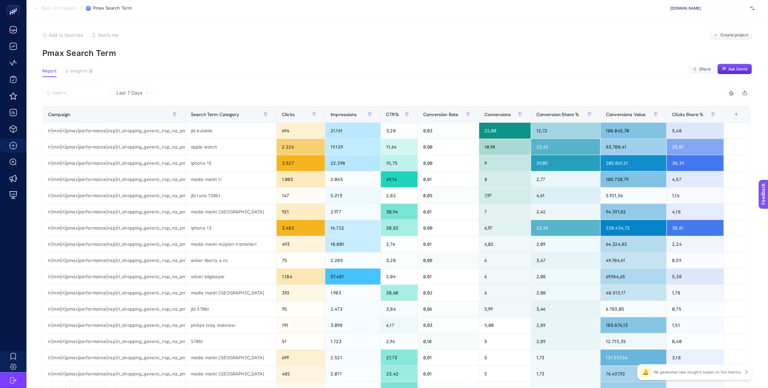
click at [145, 92] on icon at bounding box center [147, 93] width 4 height 4
click at [227, 83] on article "Add to favorites false Notify me Create project Pmax Search Term Report Insight…" at bounding box center [397, 275] width 742 height 517
click at [176, 113] on icon "button" at bounding box center [174, 114] width 3 height 3
click at [208, 153] on span "Starts with" at bounding box center [208, 151] width 59 height 13
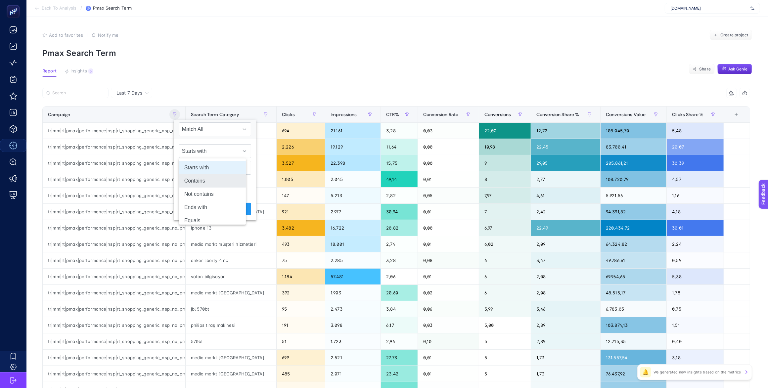
click at [211, 179] on li "Contains" at bounding box center [212, 180] width 67 height 13
click at [210, 171] on input "text" at bounding box center [215, 168] width 72 height 14
type input "akakçe"
click at [237, 207] on button "Apply" at bounding box center [241, 209] width 22 height 12
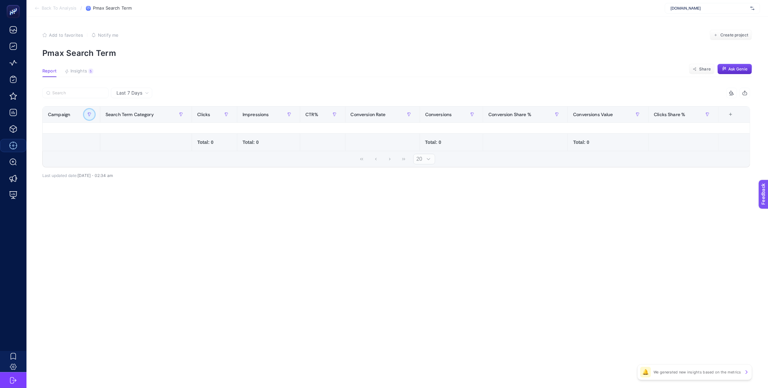
scroll to position [0, 0]
click at [131, 93] on span "Last 7 Days" at bounding box center [130, 93] width 26 height 7
click at [138, 93] on span "Last 7 Days" at bounding box center [130, 93] width 26 height 7
click at [190, 171] on div "8 items selected Campaign Search Term Category Clicks Impressions CTR% Conversi…" at bounding box center [399, 138] width 714 height 80
click at [80, 67] on article "Add to favorites false Notify me Create project Pmax Search Term Report Insight…" at bounding box center [400, 206] width 748 height 378
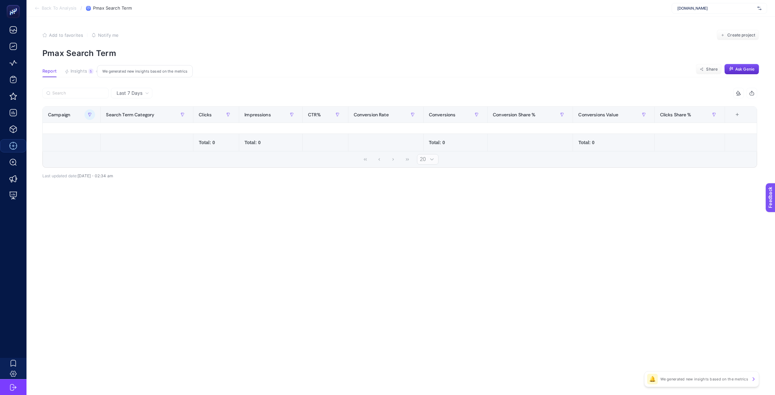
click at [85, 72] on span "Insights" at bounding box center [79, 71] width 17 height 5
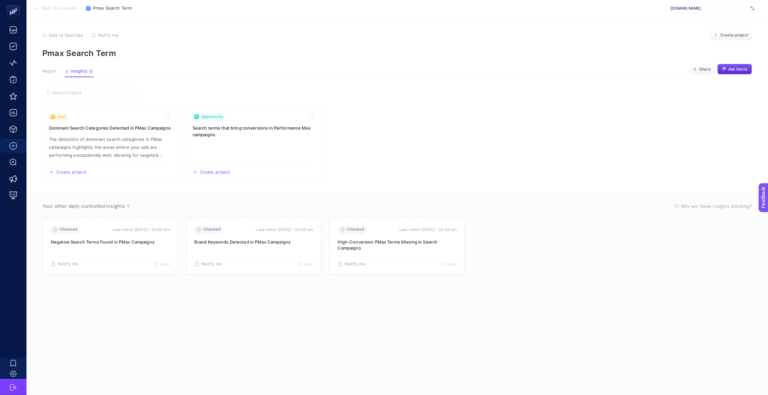
click at [50, 71] on span "Report" at bounding box center [49, 71] width 14 height 5
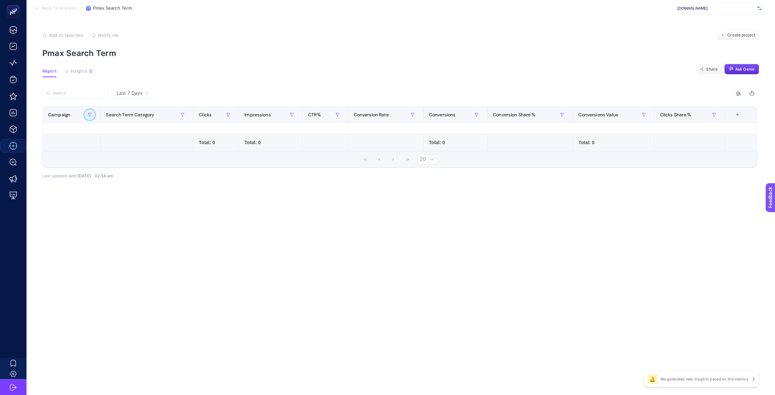
click at [86, 113] on button "button" at bounding box center [89, 114] width 11 height 11
type input "akakce"
click at [143, 214] on button "Apply" at bounding box center [151, 209] width 22 height 12
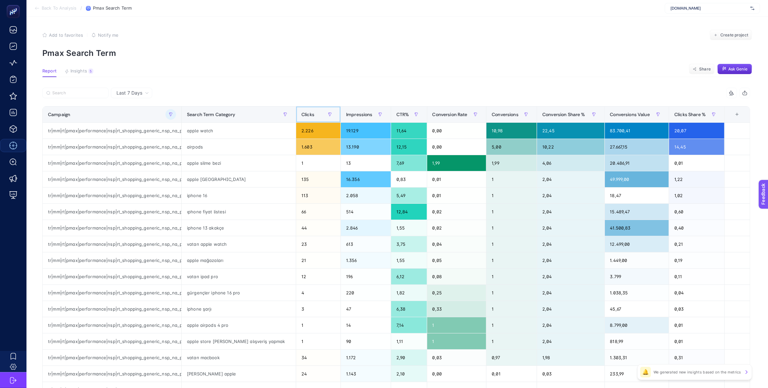
click at [302, 114] on span "Clicks" at bounding box center [308, 114] width 13 height 5
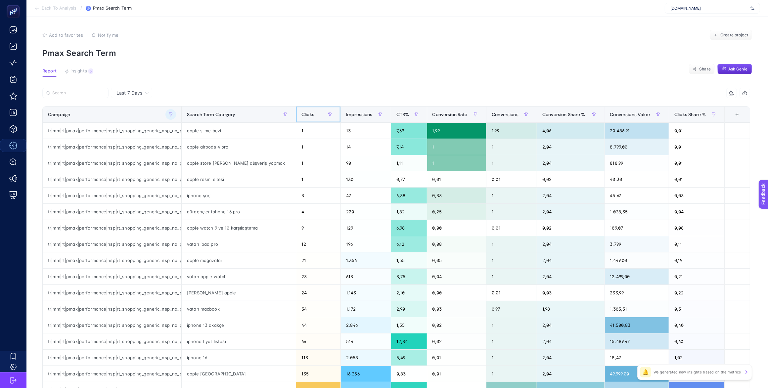
click at [302, 114] on span "Clicks" at bounding box center [308, 114] width 13 height 5
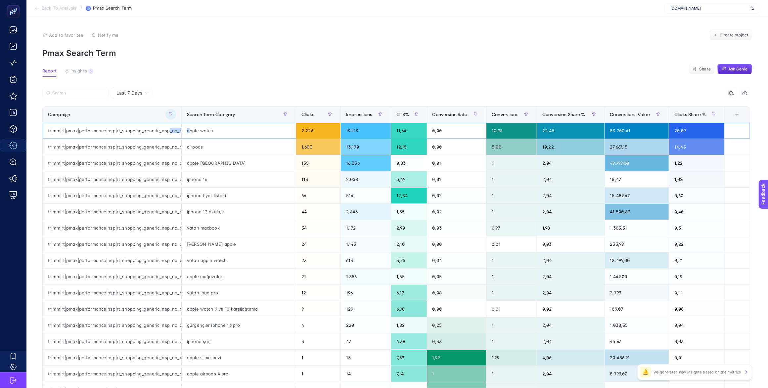
scroll to position [0, 115]
drag, startPoint x: 168, startPoint y: 133, endPoint x: 228, endPoint y: 149, distance: 62.2
click at [228, 149] on tbody "tr|mm|rt|pmax|performance|nsp|rt_shopping_generic_nsp_na_pmax-other-akakce-best…" at bounding box center [397, 269] width 708 height 292
click at [400, 93] on div "8 items selected" at bounding box center [574, 93] width 354 height 11
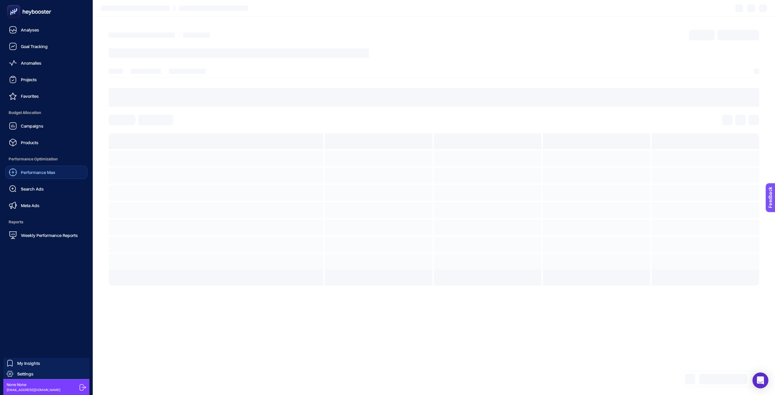
click at [40, 174] on span "Performance Max" at bounding box center [38, 171] width 34 height 5
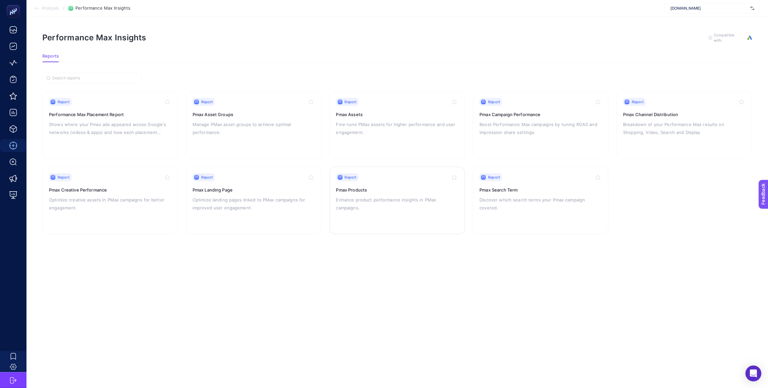
click at [390, 196] on p "Enhance product performance insights in PMax campaigns." at bounding box center [397, 204] width 122 height 16
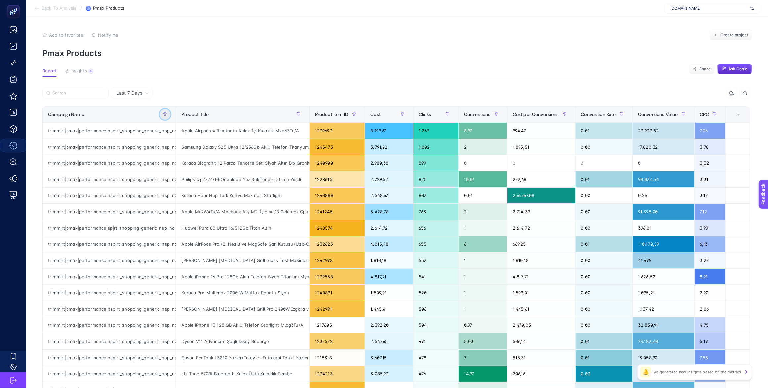
click at [164, 111] on button "button" at bounding box center [165, 114] width 11 height 11
click at [185, 144] on div "Starts with" at bounding box center [203, 159] width 83 height 41
click at [191, 153] on span "Starts with" at bounding box center [197, 151] width 59 height 13
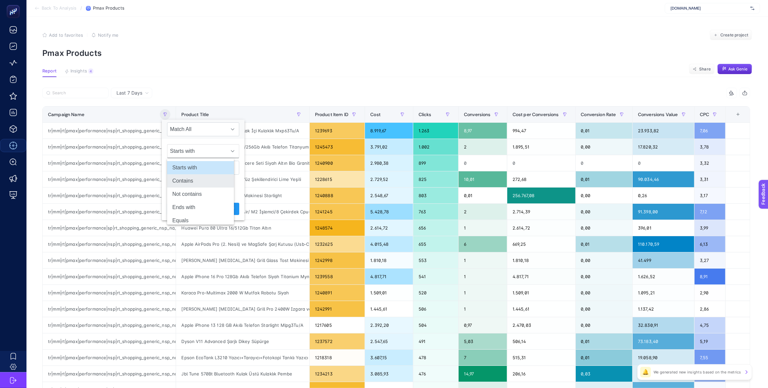
click at [199, 179] on li "Contains" at bounding box center [200, 180] width 67 height 13
click at [192, 171] on input "text" at bounding box center [203, 168] width 72 height 14
type input "akakce"
click at [223, 206] on span "Apply" at bounding box center [229, 209] width 12 height 7
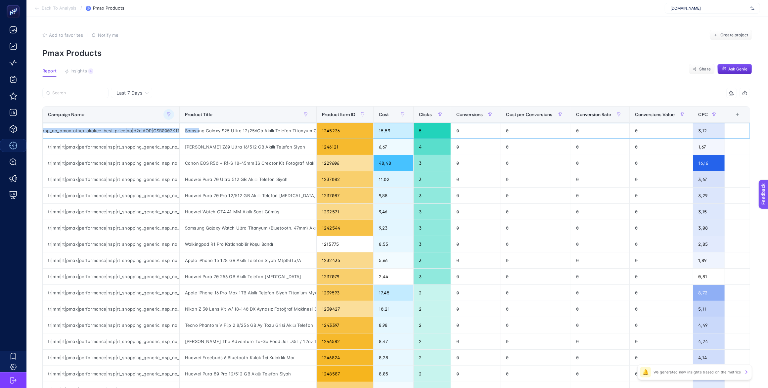
scroll to position [0, 123]
drag, startPoint x: 119, startPoint y: 131, endPoint x: 144, endPoint y: 134, distance: 25.7
click at [144, 134] on div "tr|mm|rt|pmax|performance|nsp|rt_shopping_generic_nsp_na_pmax-other-akakce-best…" at bounding box center [111, 131] width 137 height 16
click at [387, 113] on span "Cost" at bounding box center [384, 114] width 10 height 5
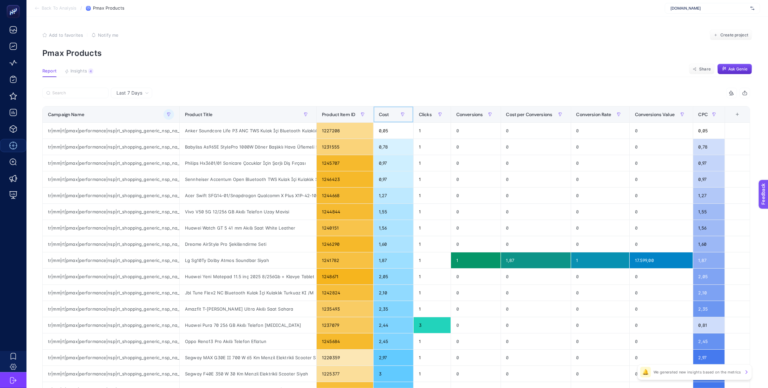
click at [384, 118] on div "Cost" at bounding box center [393, 114] width 29 height 11
